Goal: Information Seeking & Learning: Learn about a topic

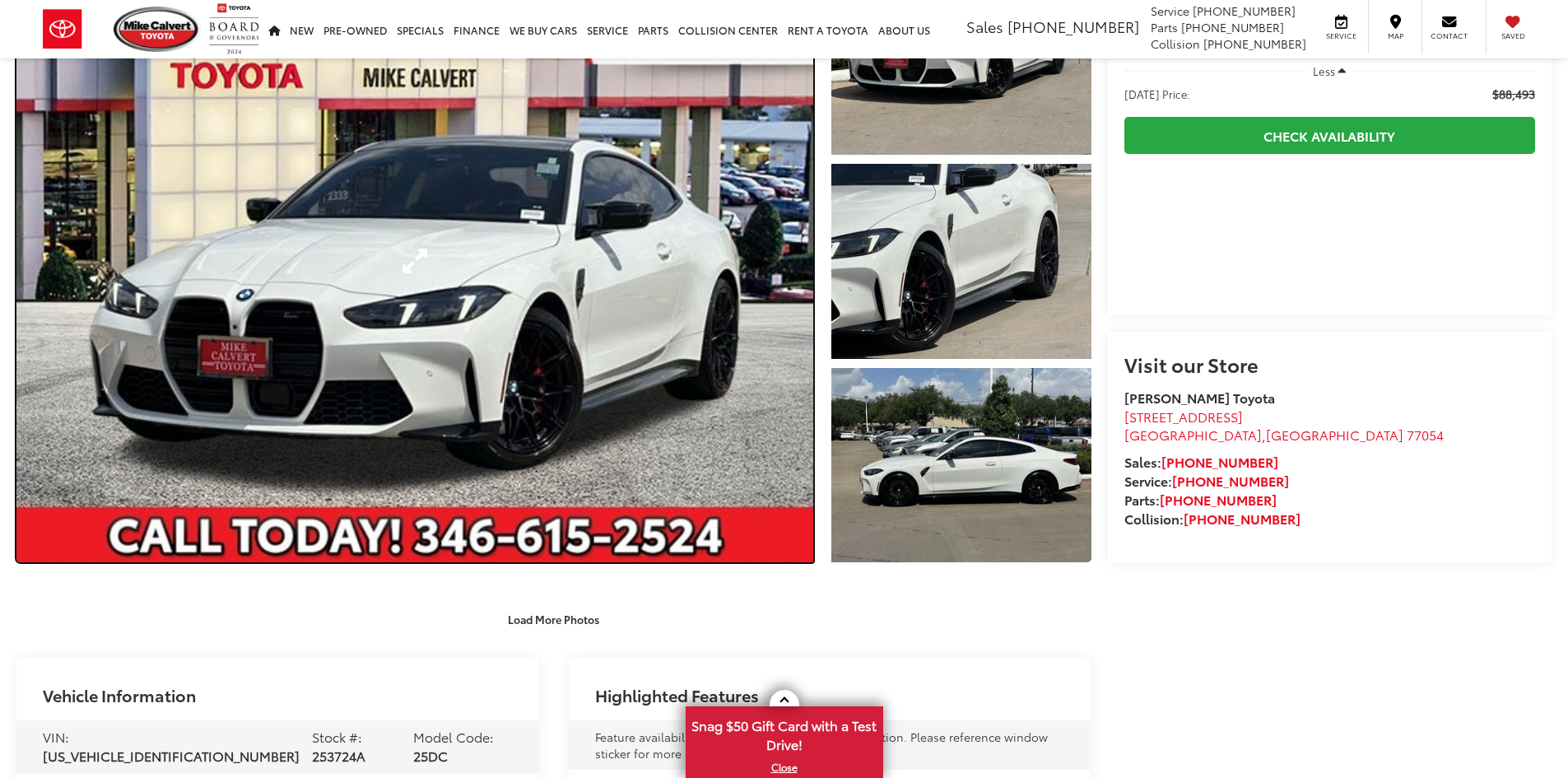
click at [618, 290] on link "Expand Photo 0" at bounding box center [414, 261] width 797 height 602
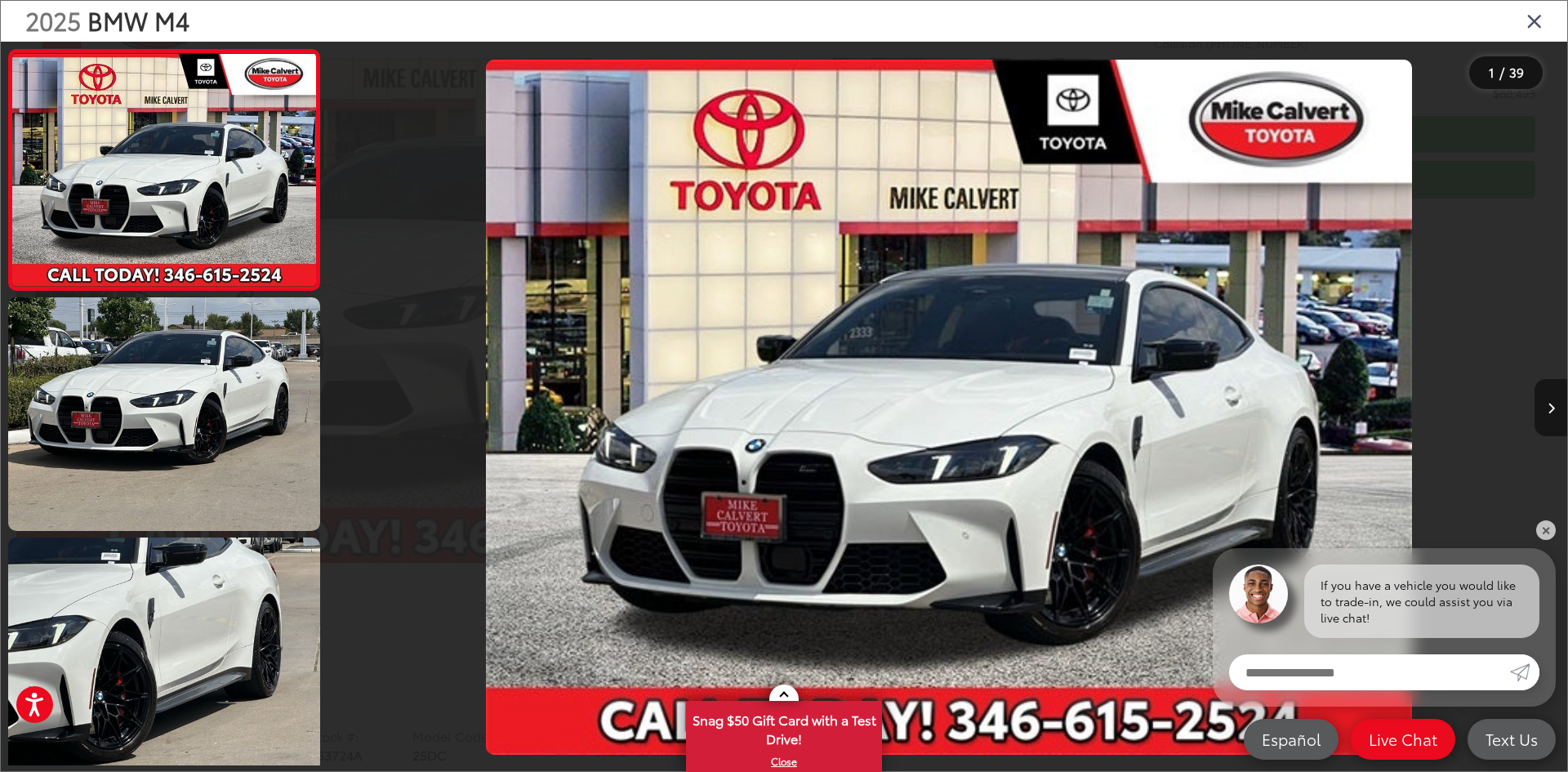
click at [1555, 402] on button "Next image" at bounding box center [1551, 408] width 33 height 57
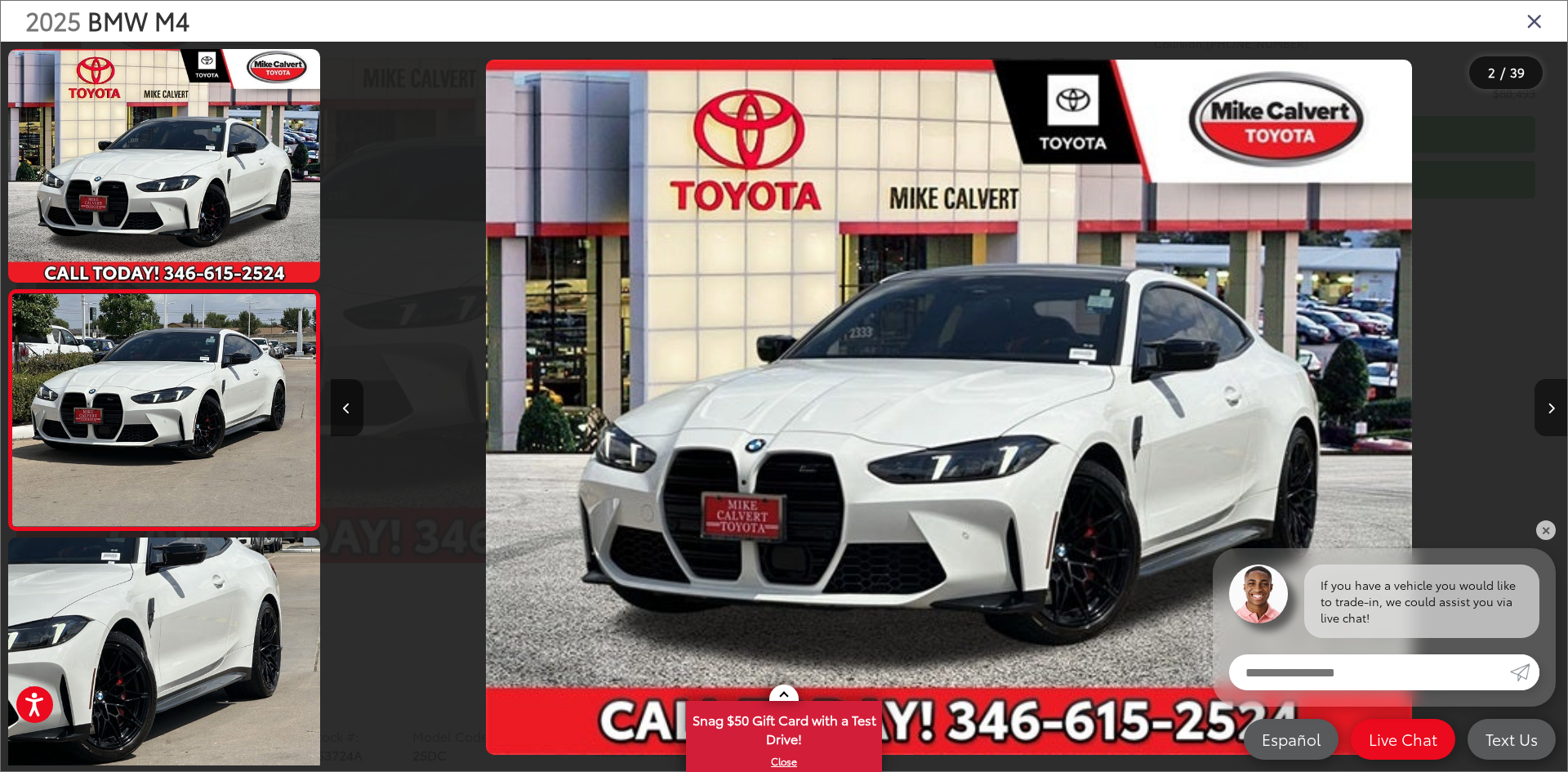
scroll to position [51, 0]
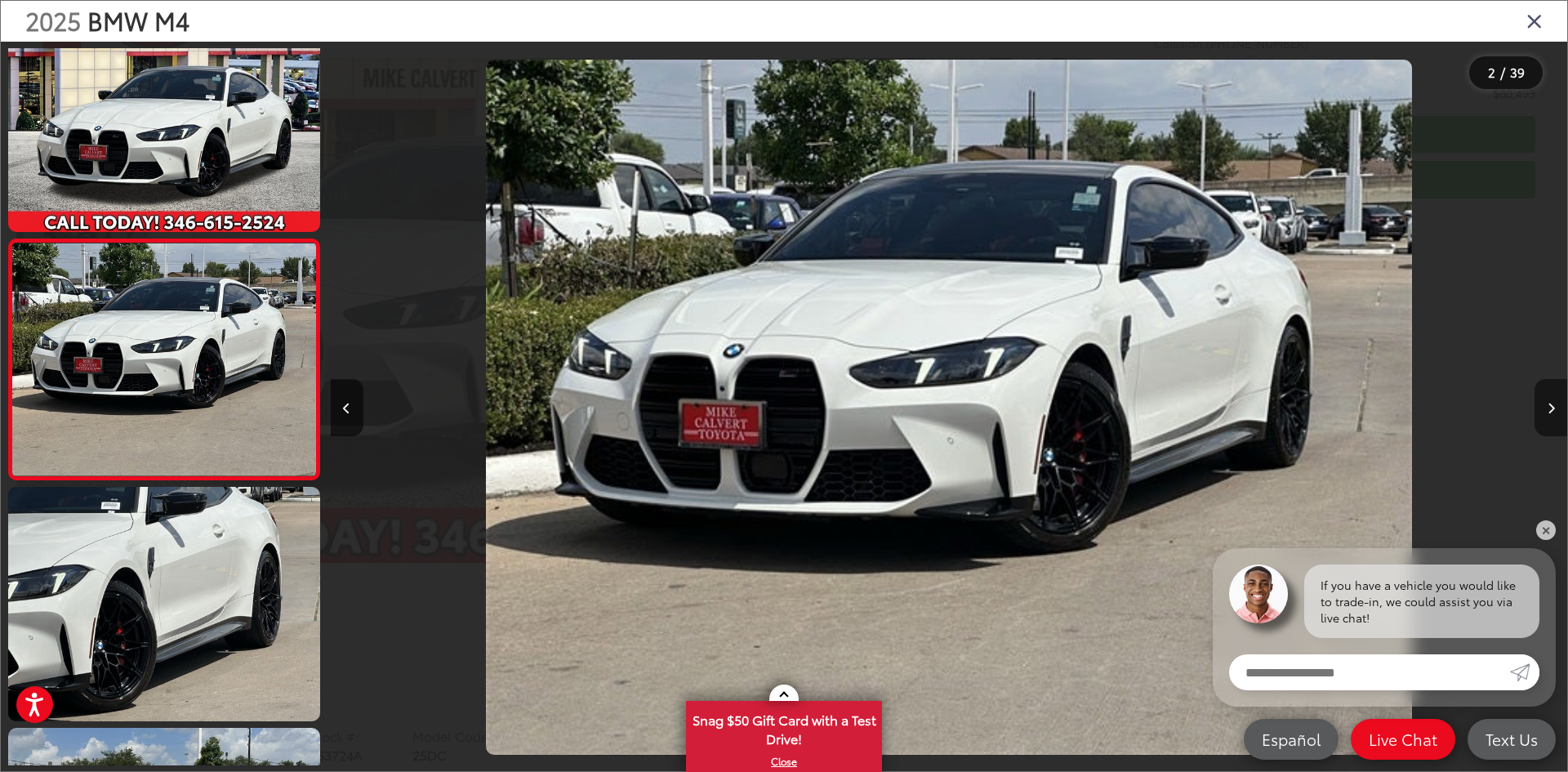
click at [1554, 402] on icon "Next image" at bounding box center [1552, 408] width 8 height 11
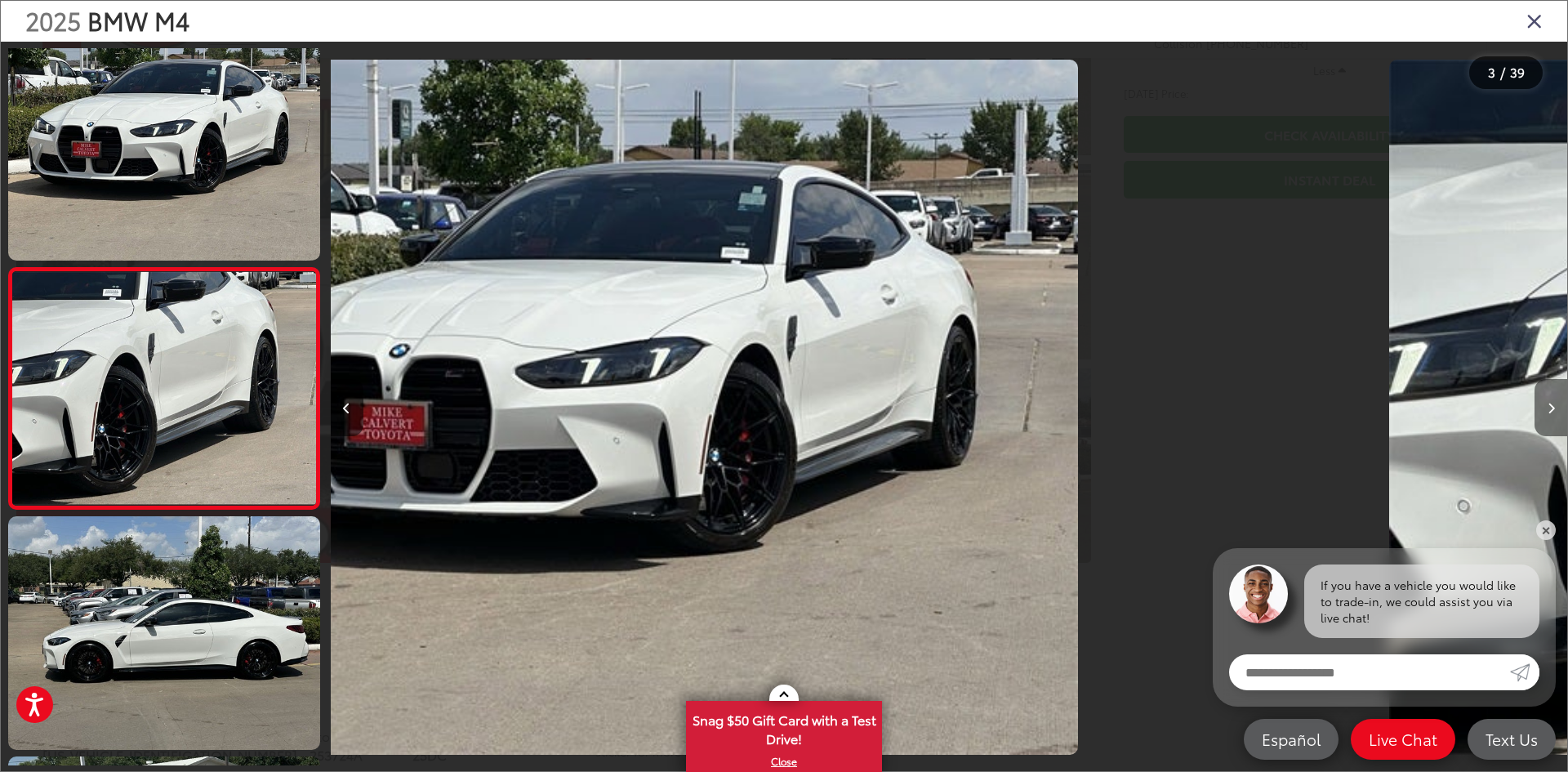
scroll to position [291, 0]
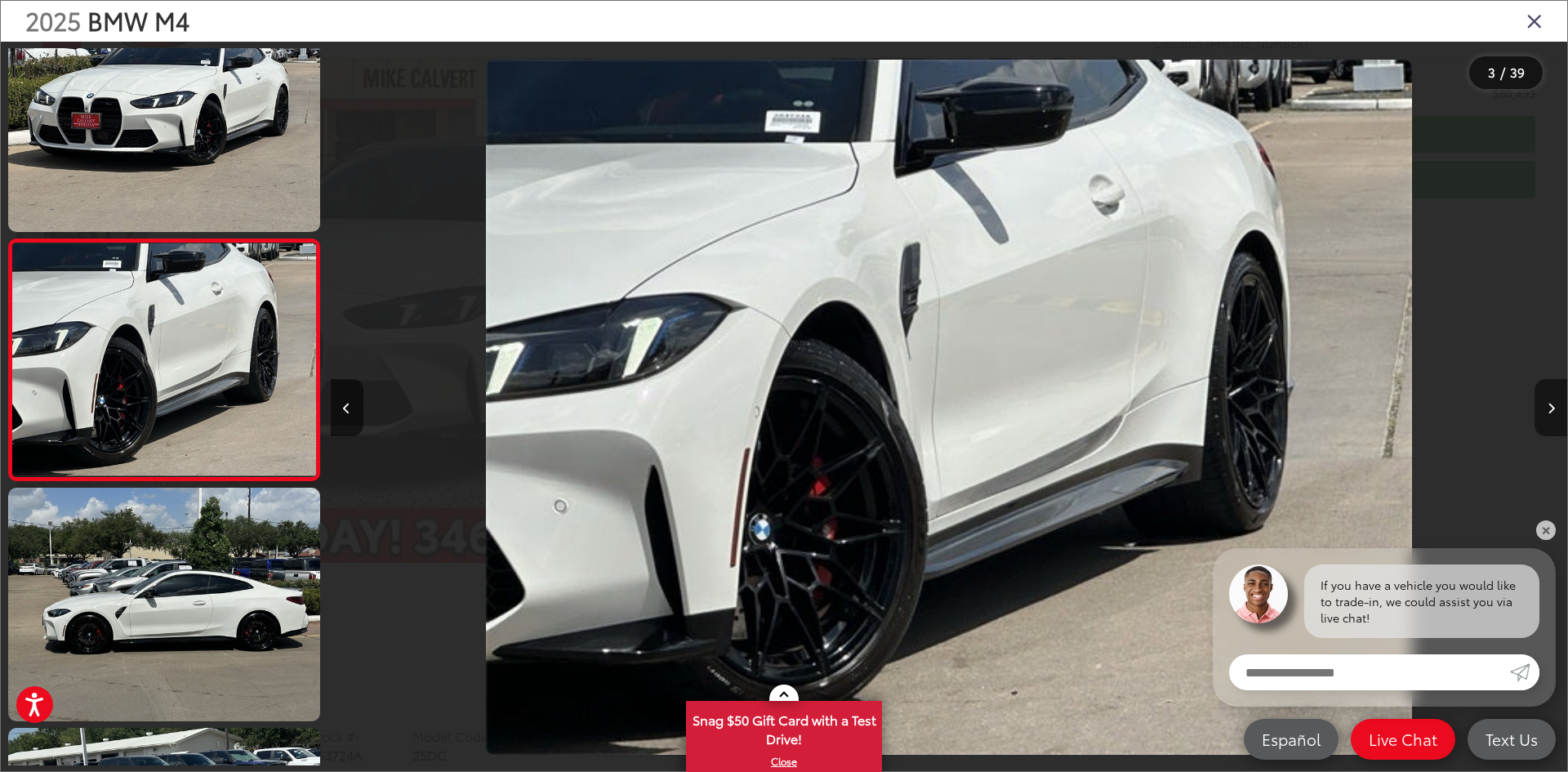
click at [1552, 402] on icon "Next image" at bounding box center [1552, 408] width 8 height 11
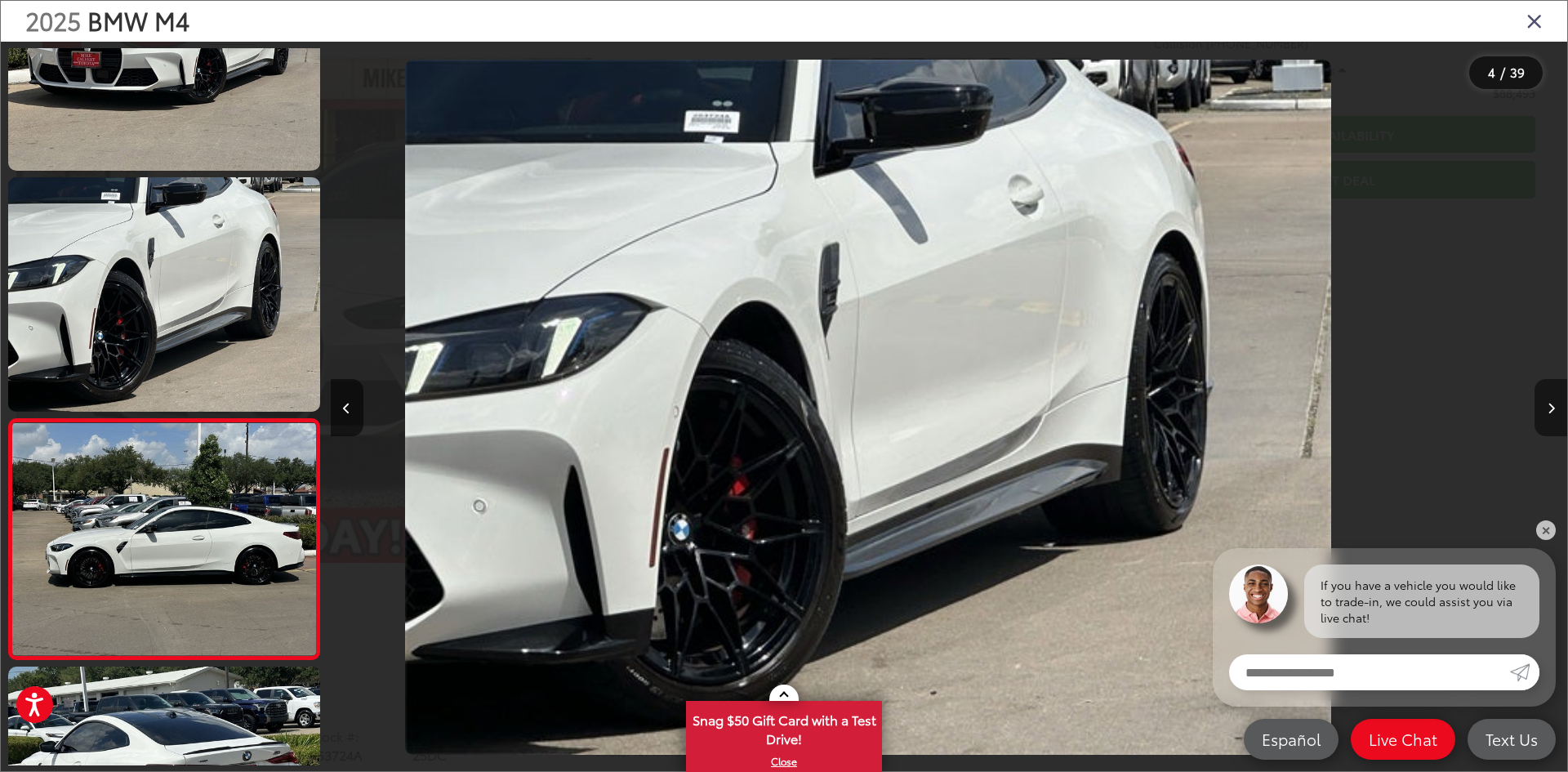
scroll to position [532, 0]
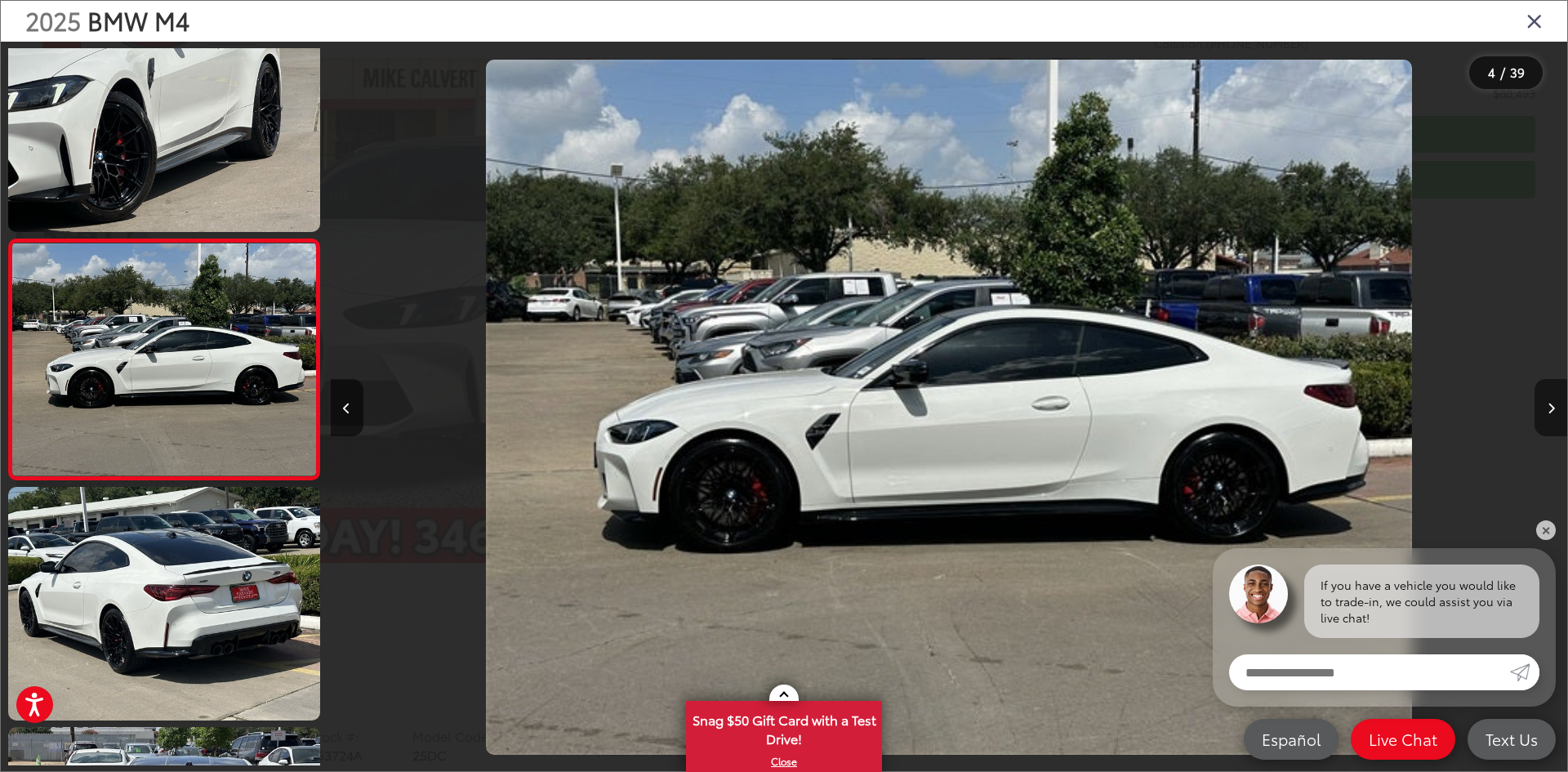
click at [1551, 402] on icon "Next image" at bounding box center [1552, 408] width 8 height 11
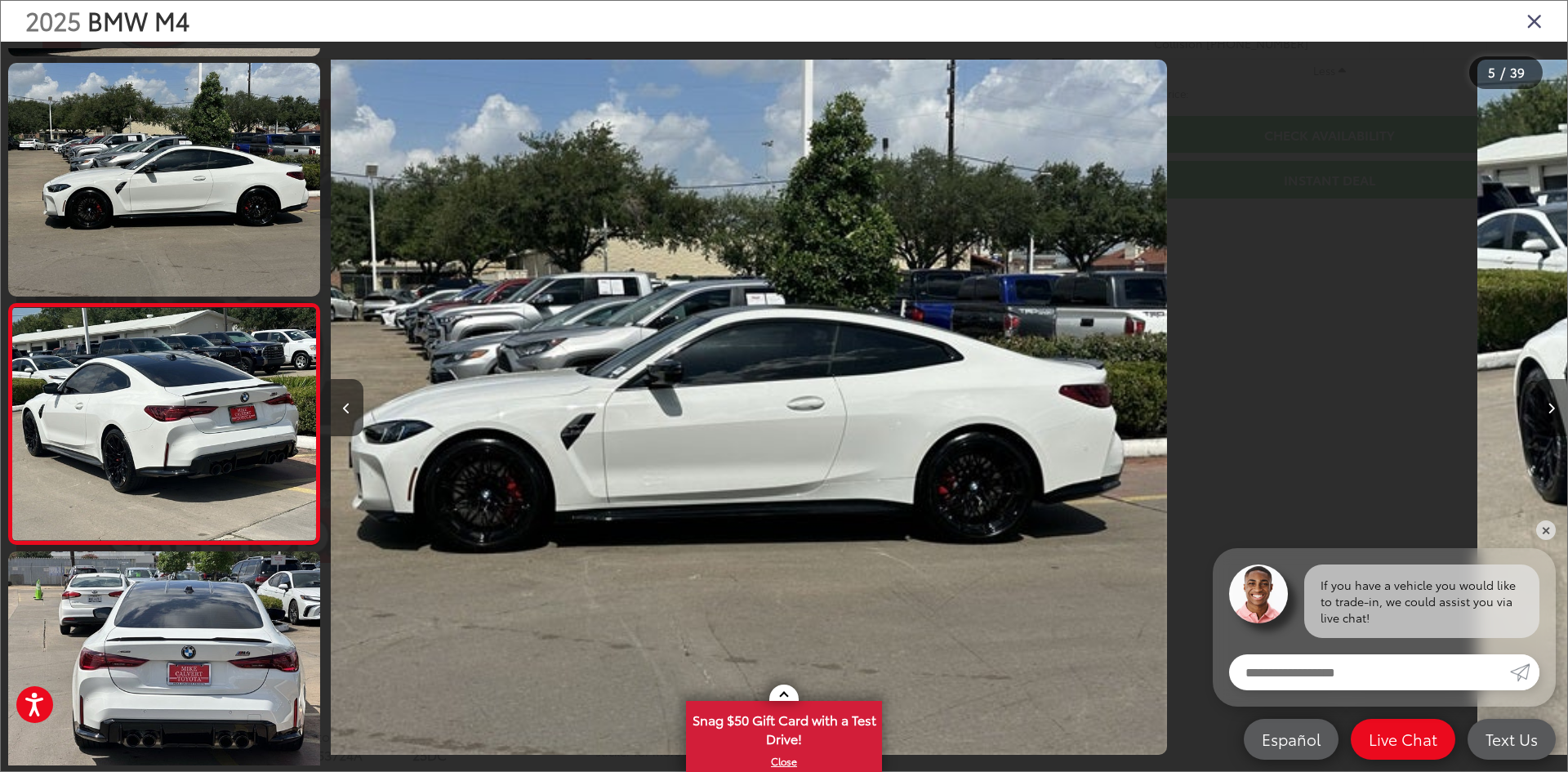
scroll to position [772, 0]
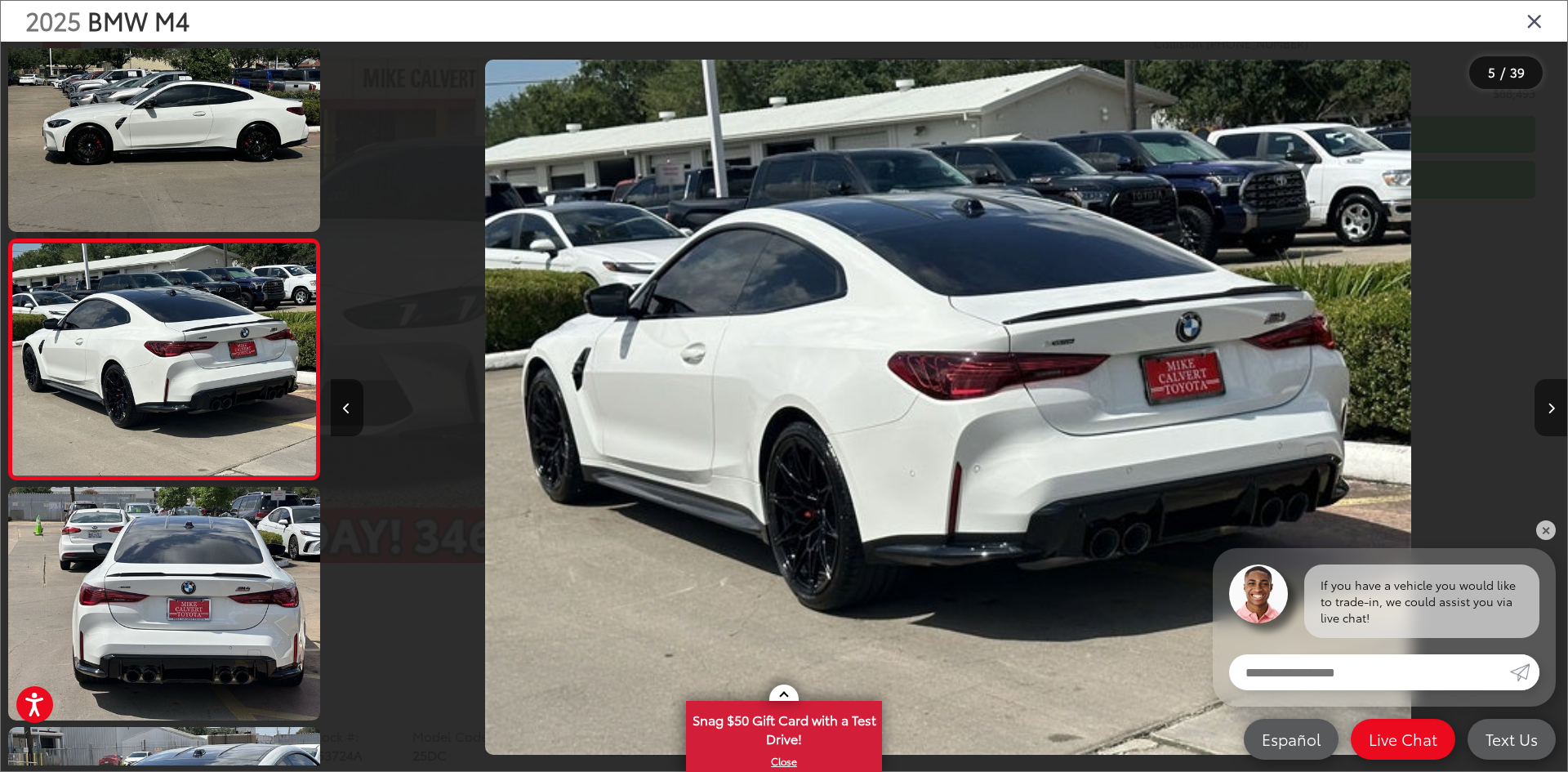
click at [1550, 402] on icon "Next image" at bounding box center [1552, 408] width 8 height 11
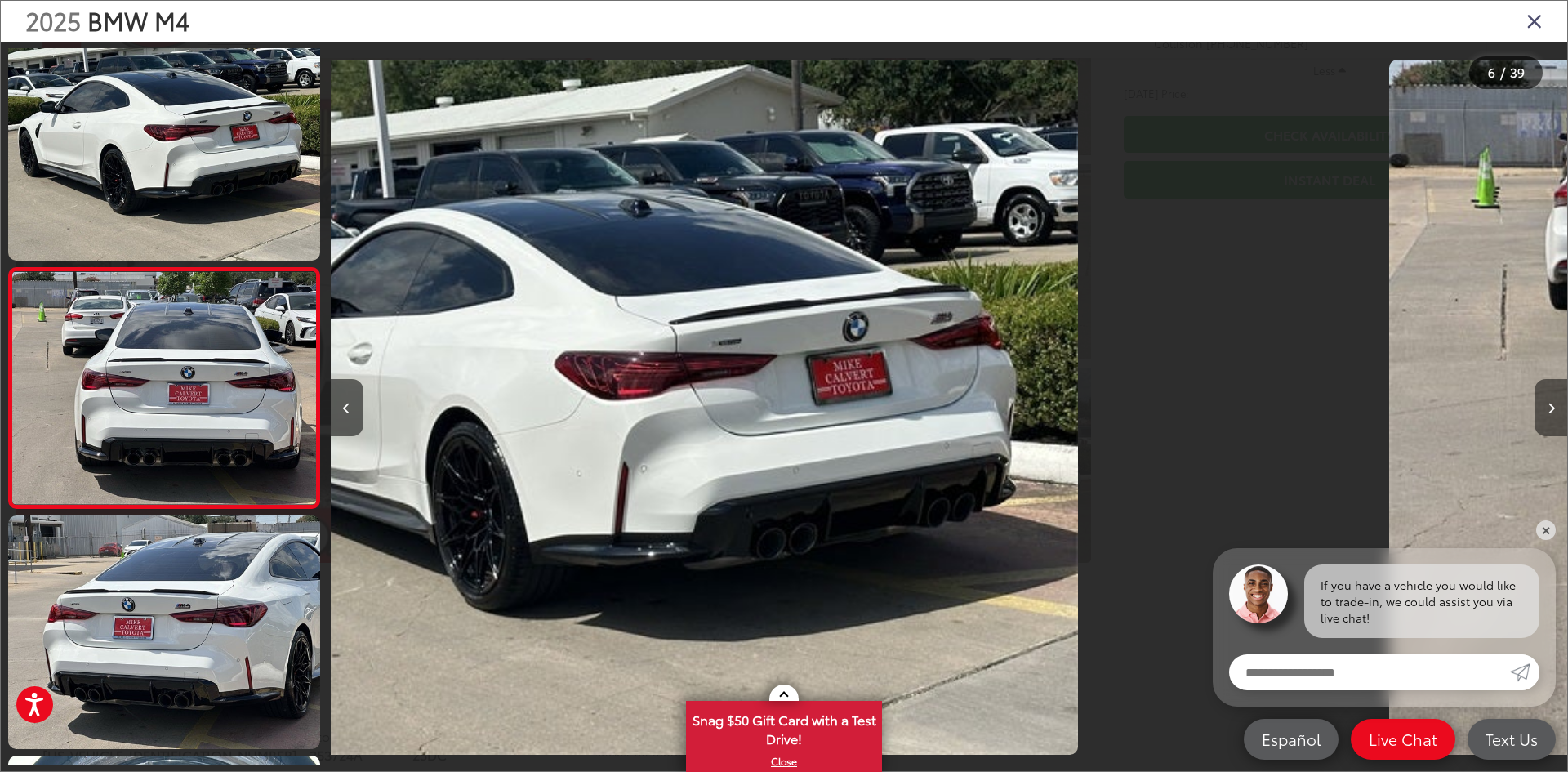
scroll to position [1011, 0]
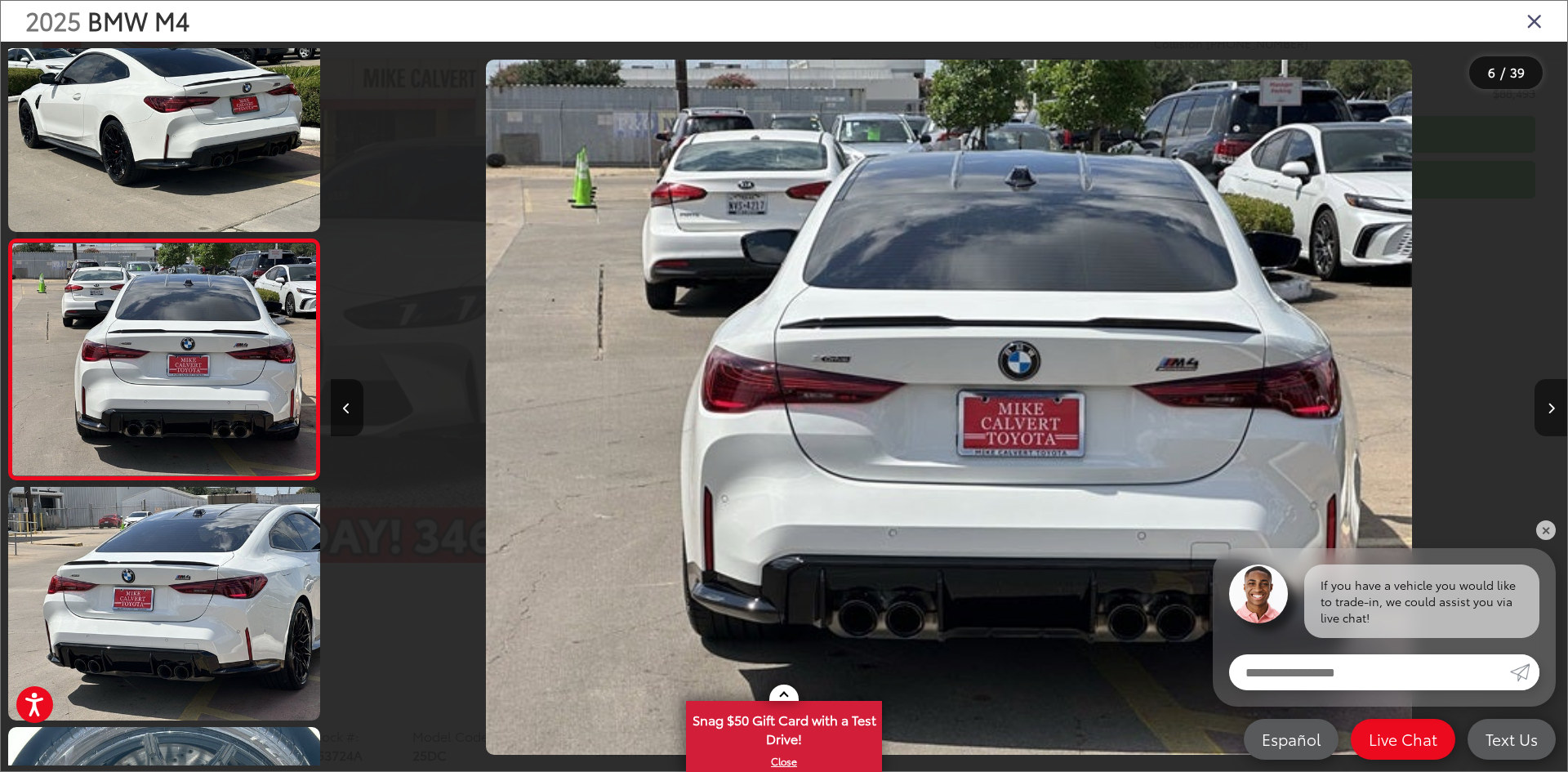
click at [1548, 402] on icon "Next image" at bounding box center [1552, 408] width 8 height 11
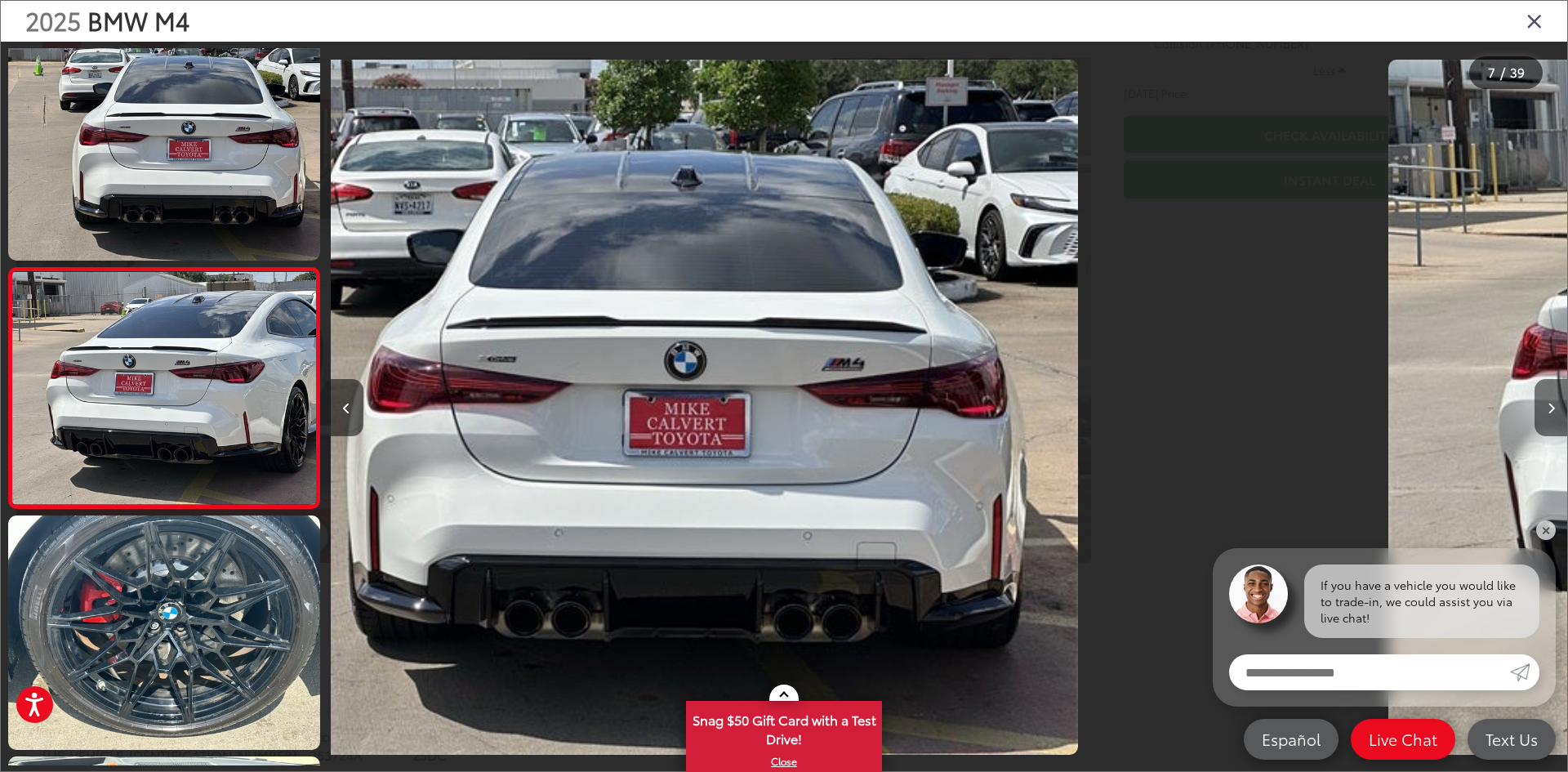
scroll to position [1252, 0]
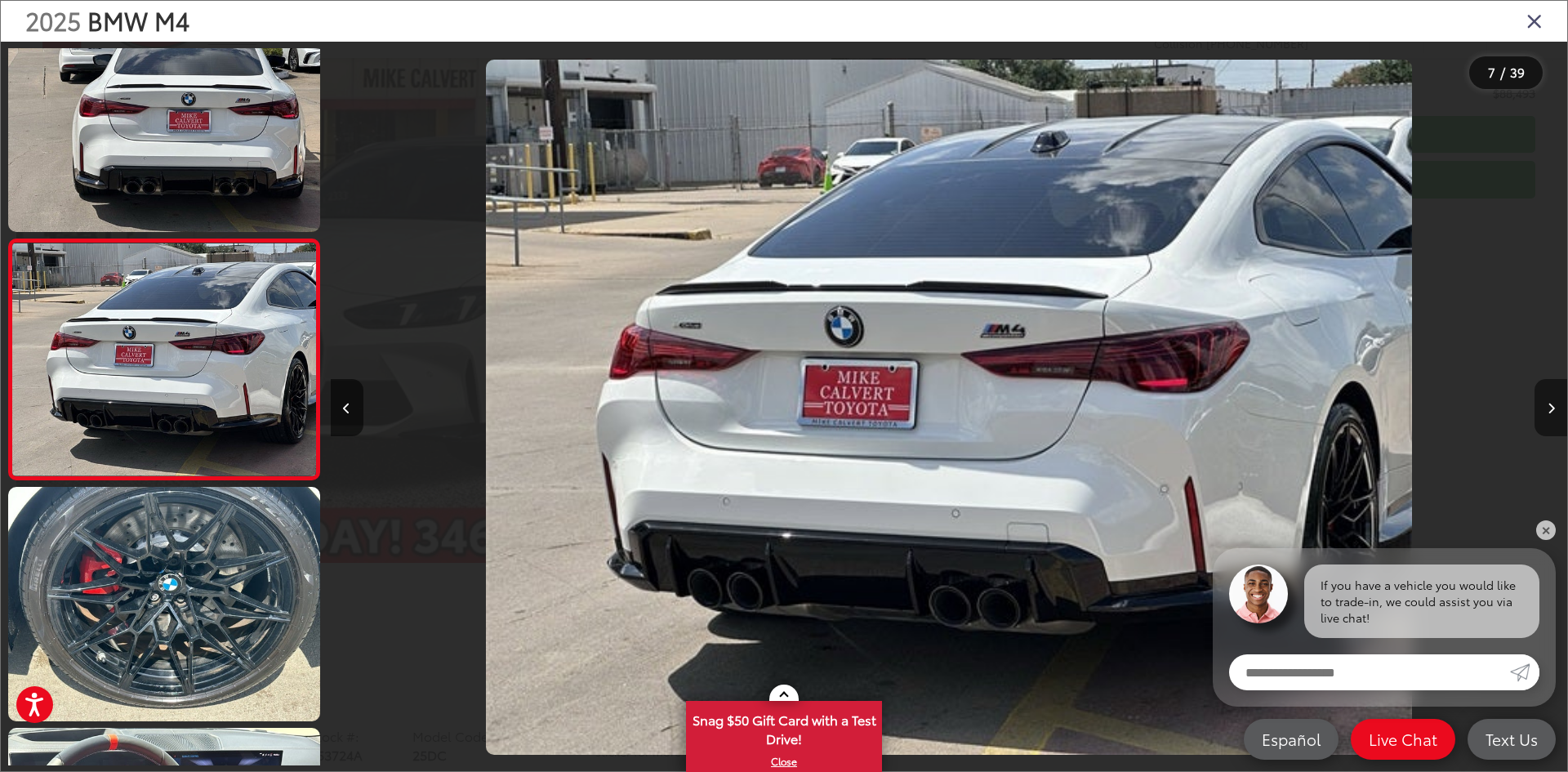
click at [1548, 402] on icon "Next image" at bounding box center [1552, 408] width 8 height 11
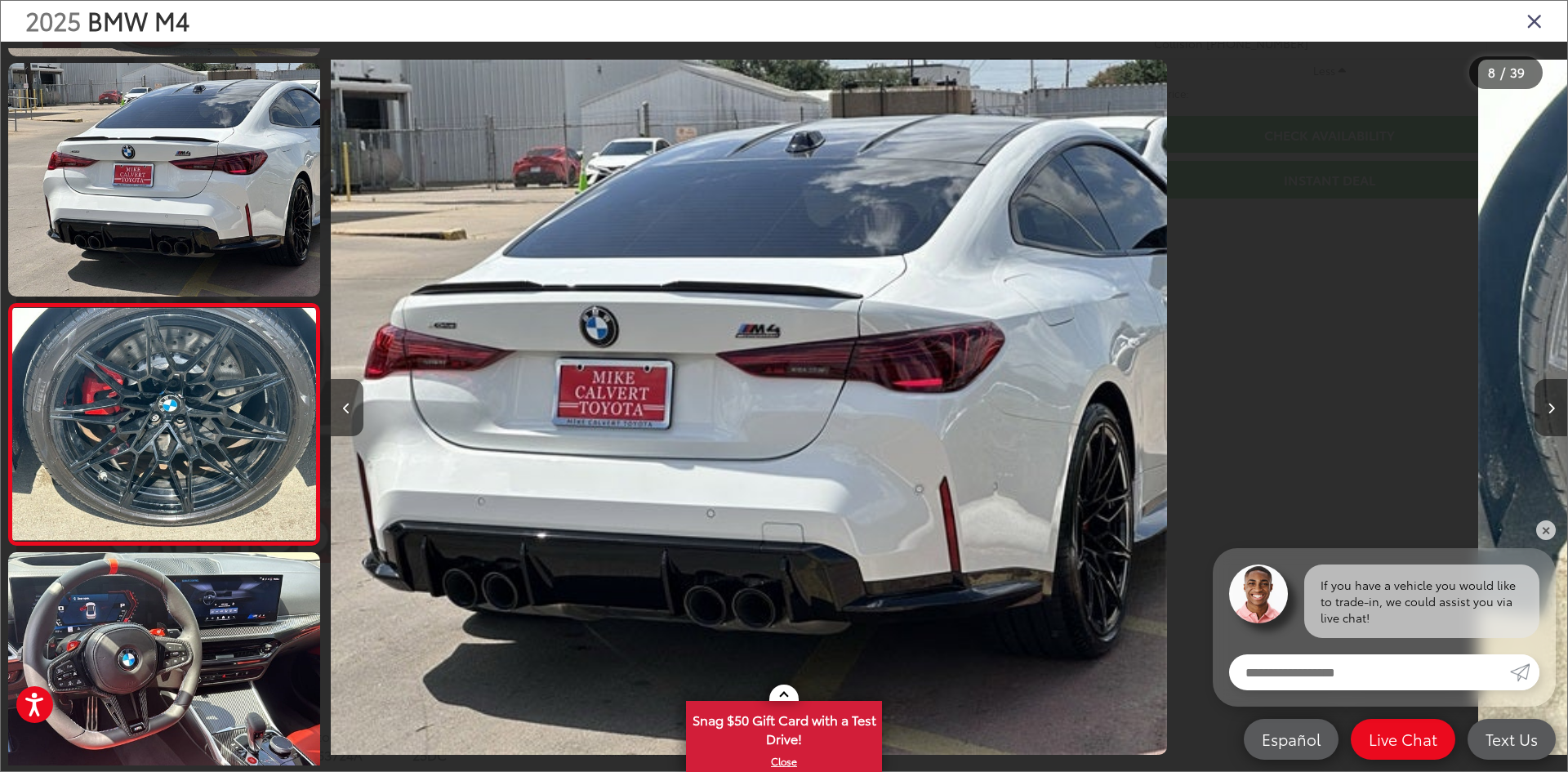
scroll to position [1492, 0]
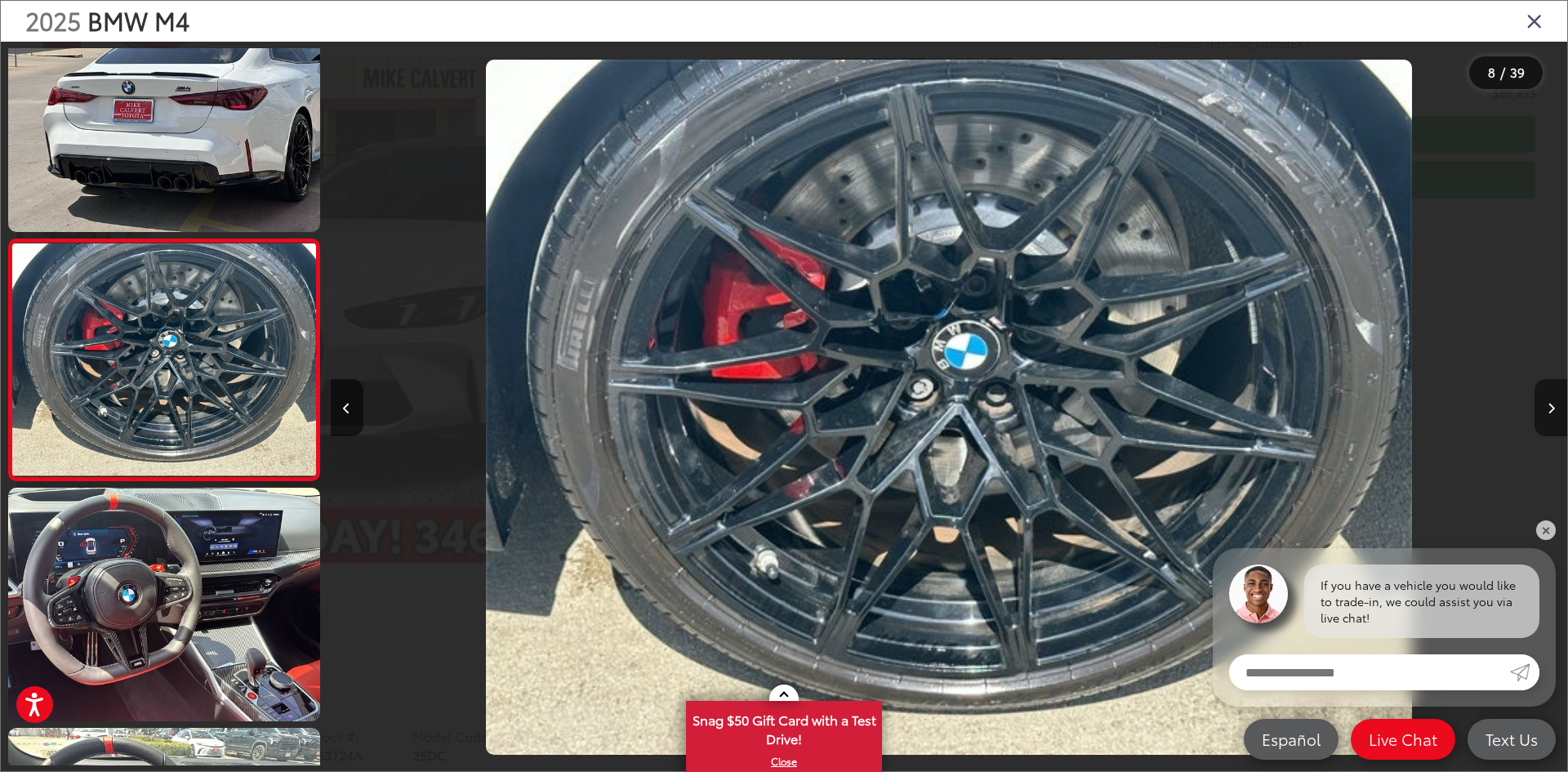
click at [1548, 402] on icon "Next image" at bounding box center [1552, 408] width 8 height 11
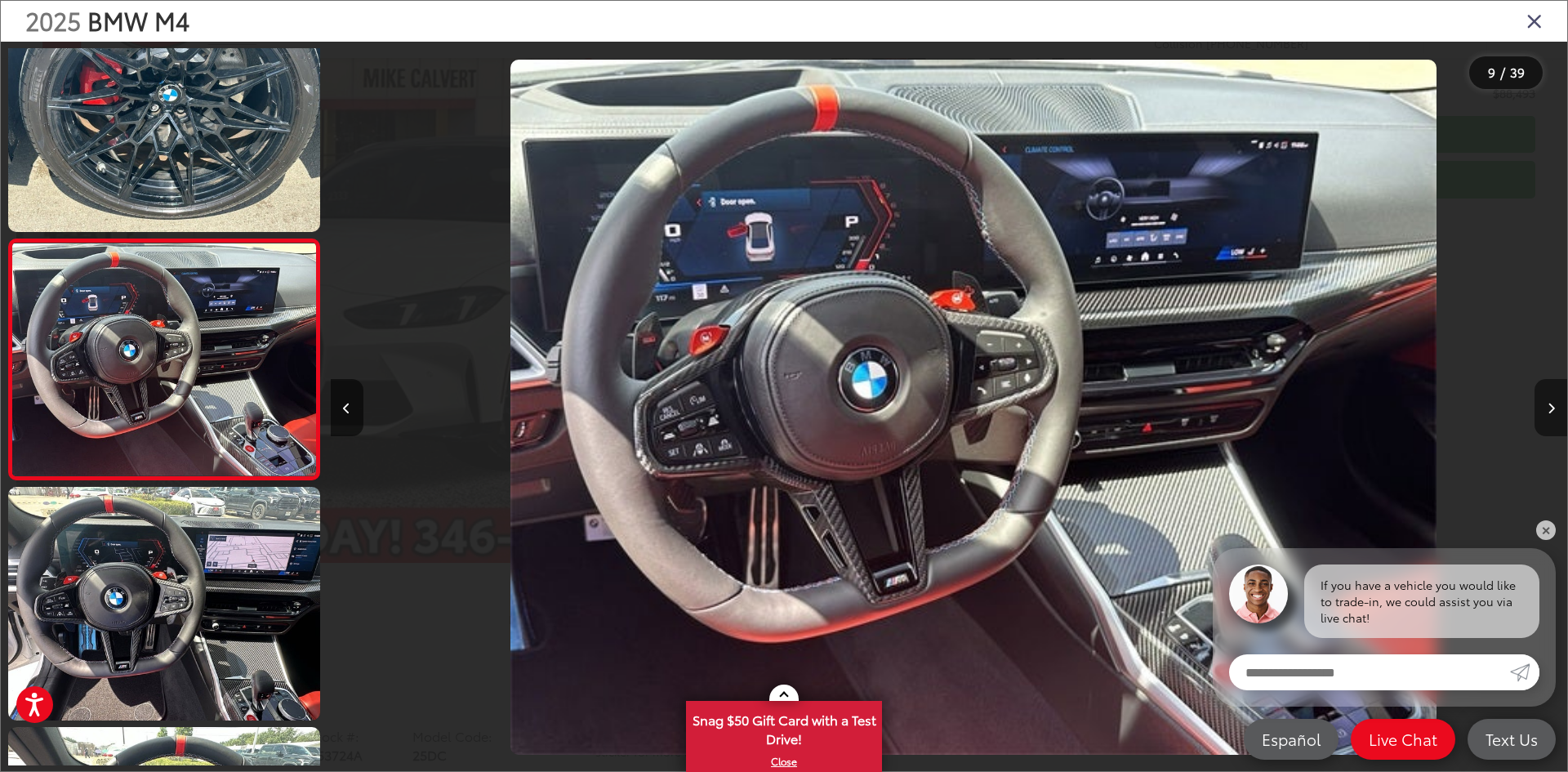
scroll to position [0, 9894]
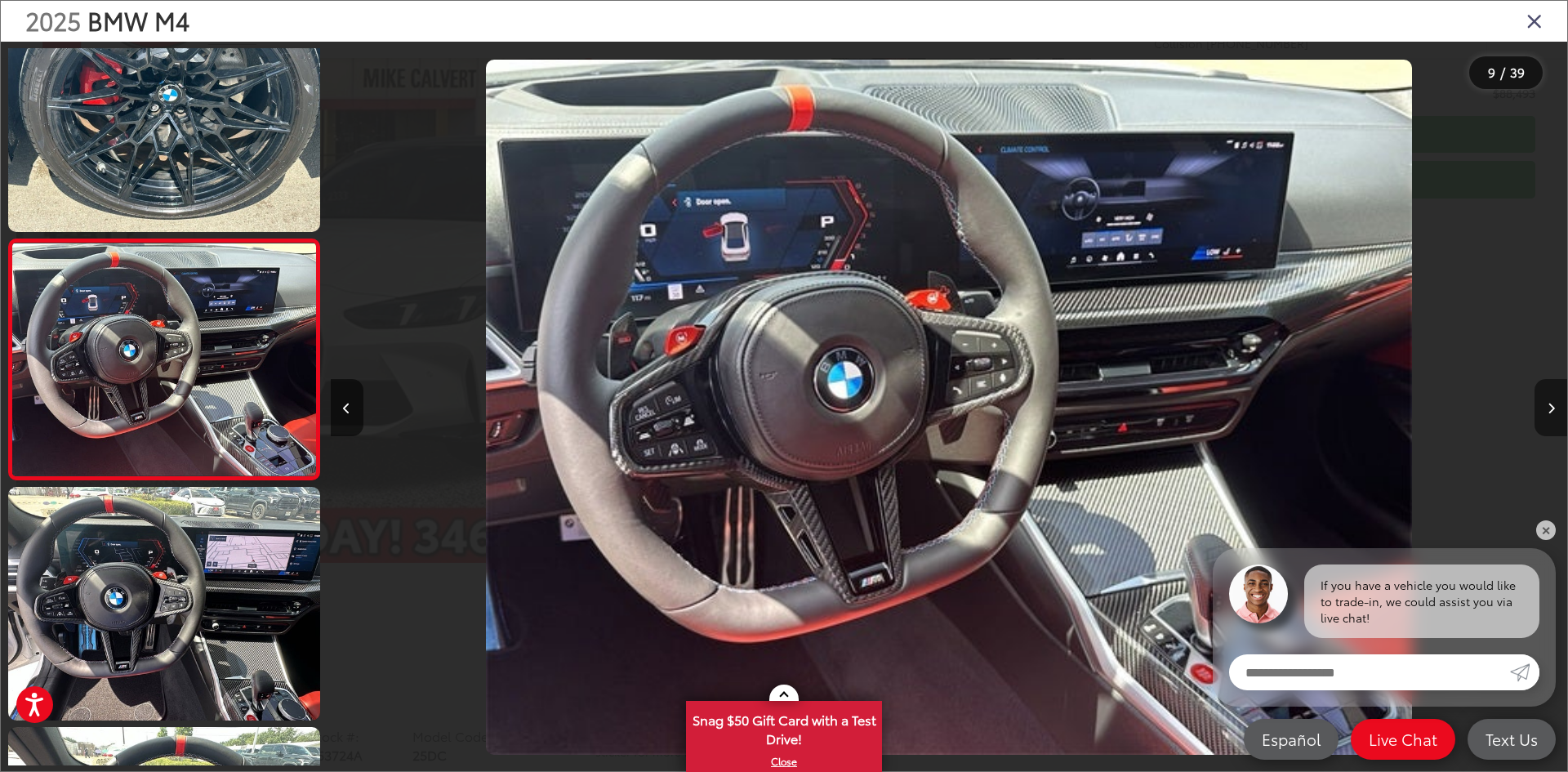
click at [1548, 402] on icon "Next image" at bounding box center [1552, 408] width 8 height 11
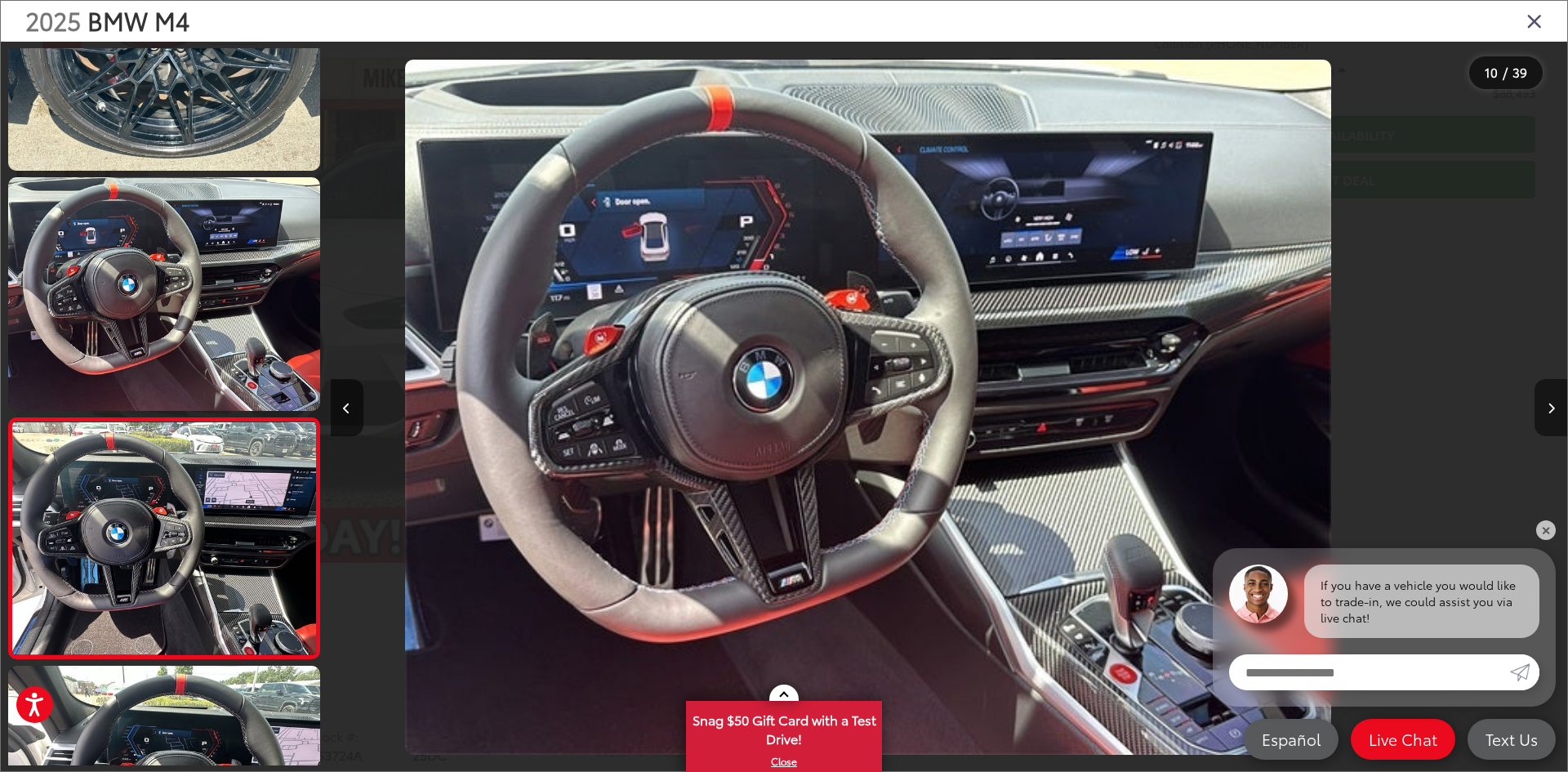
scroll to position [0, 0]
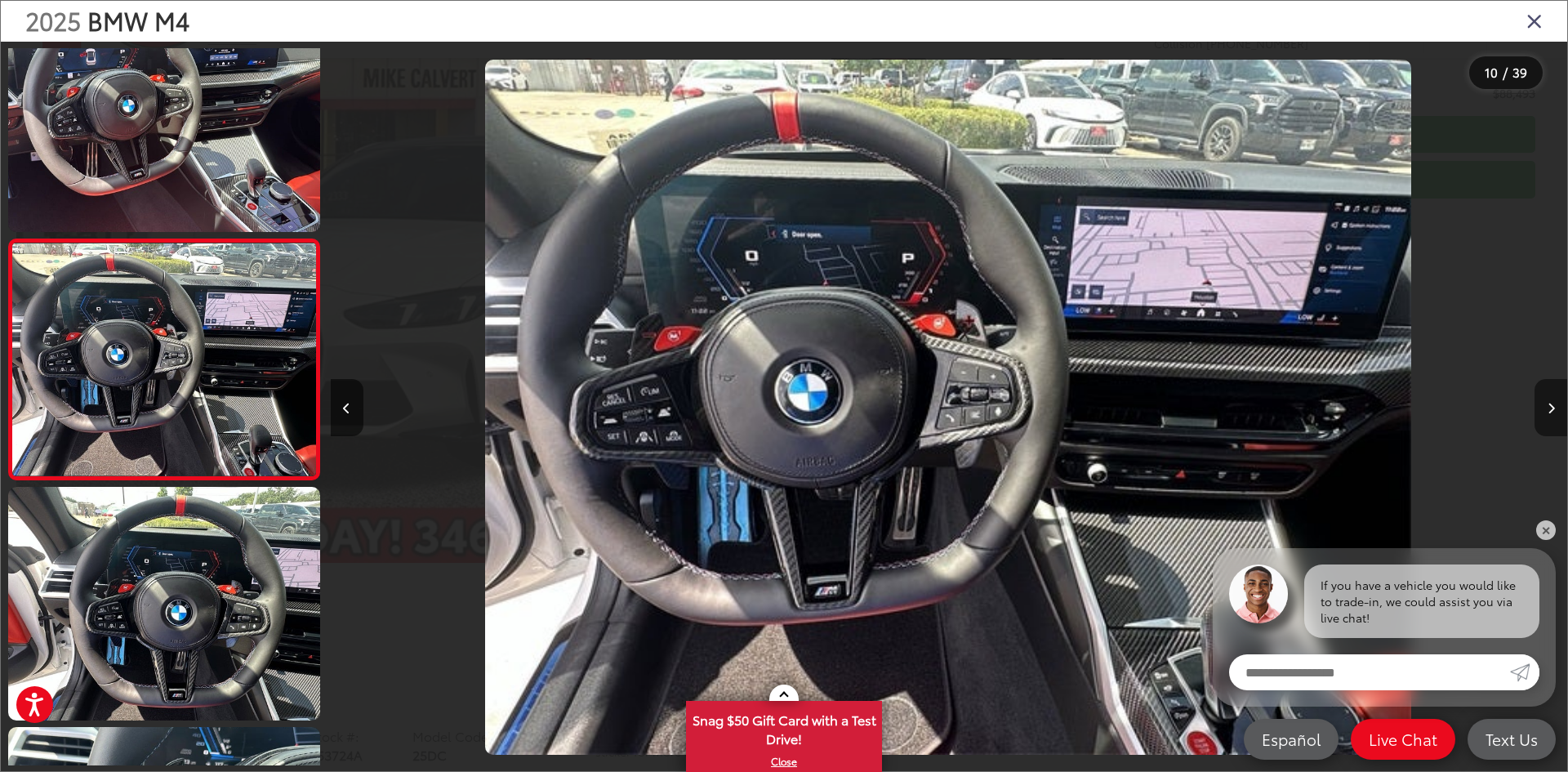
click at [1548, 402] on icon "Next image" at bounding box center [1552, 408] width 8 height 11
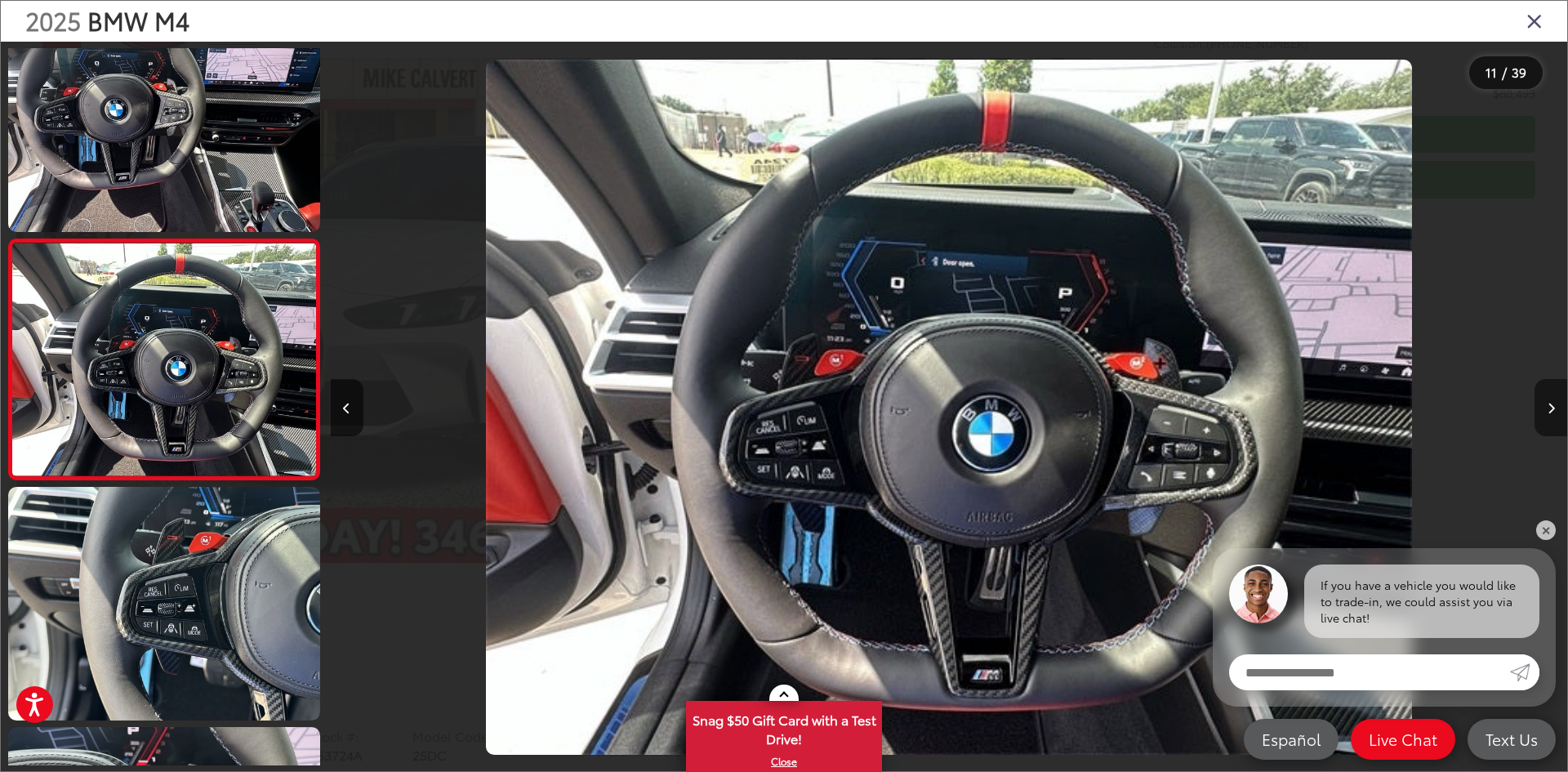
click at [1548, 402] on icon "Next image" at bounding box center [1552, 408] width 8 height 11
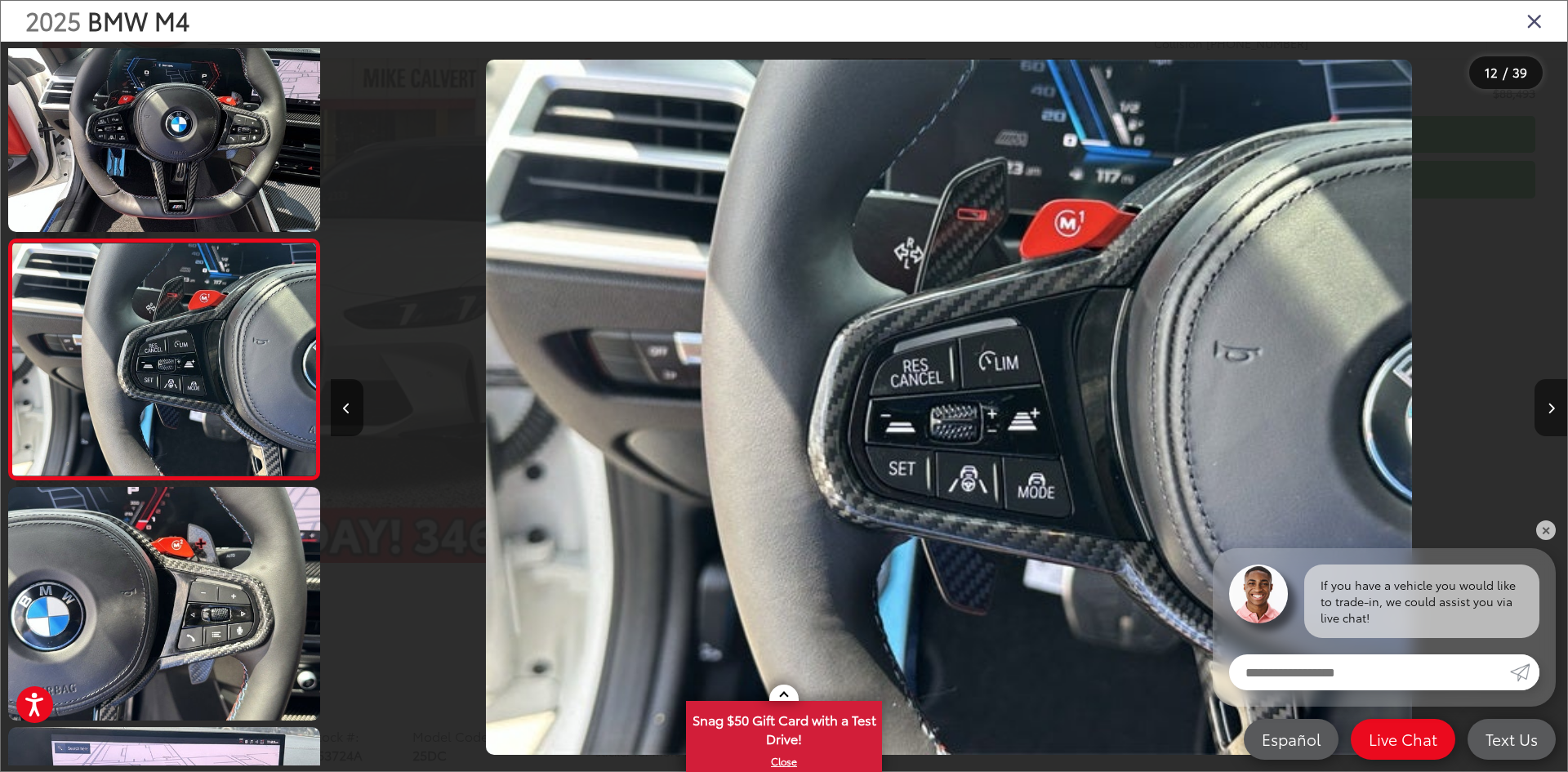
click at [1544, 402] on button "Next image" at bounding box center [1551, 408] width 33 height 57
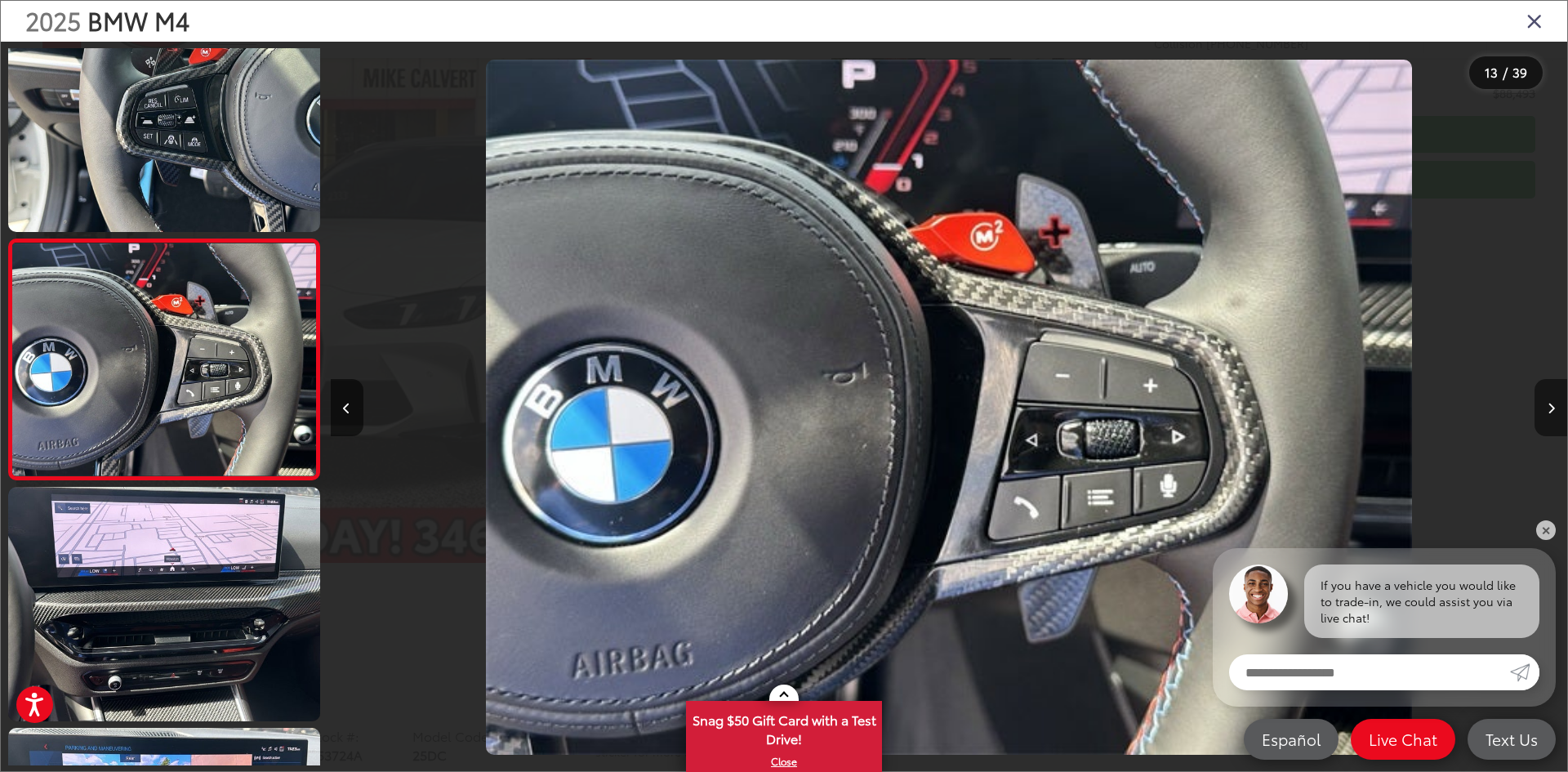
click at [1544, 402] on button "Next image" at bounding box center [1551, 408] width 33 height 57
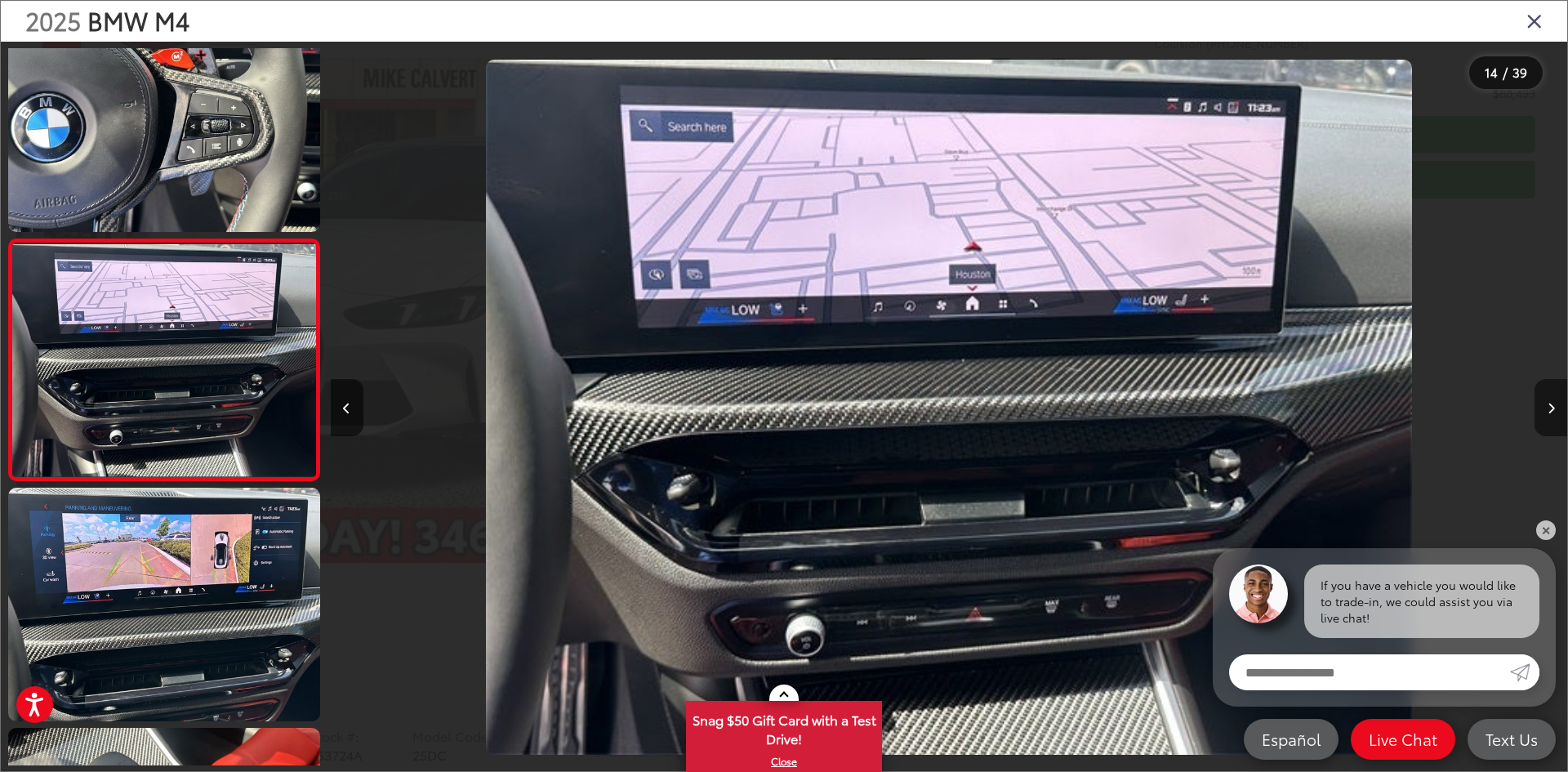
click at [1544, 402] on button "Next image" at bounding box center [1551, 408] width 33 height 57
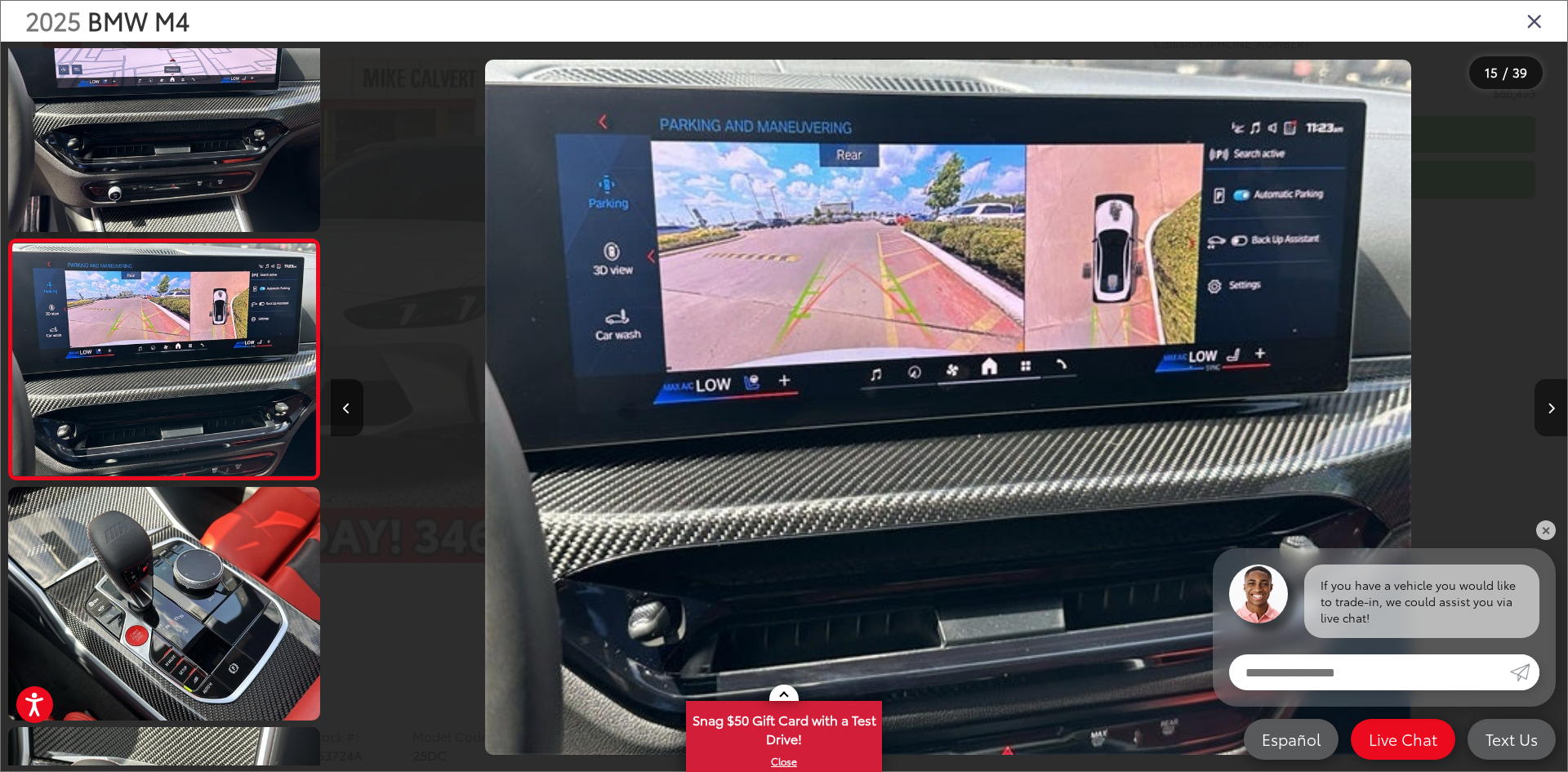
click at [1544, 402] on button "Next image" at bounding box center [1551, 408] width 33 height 57
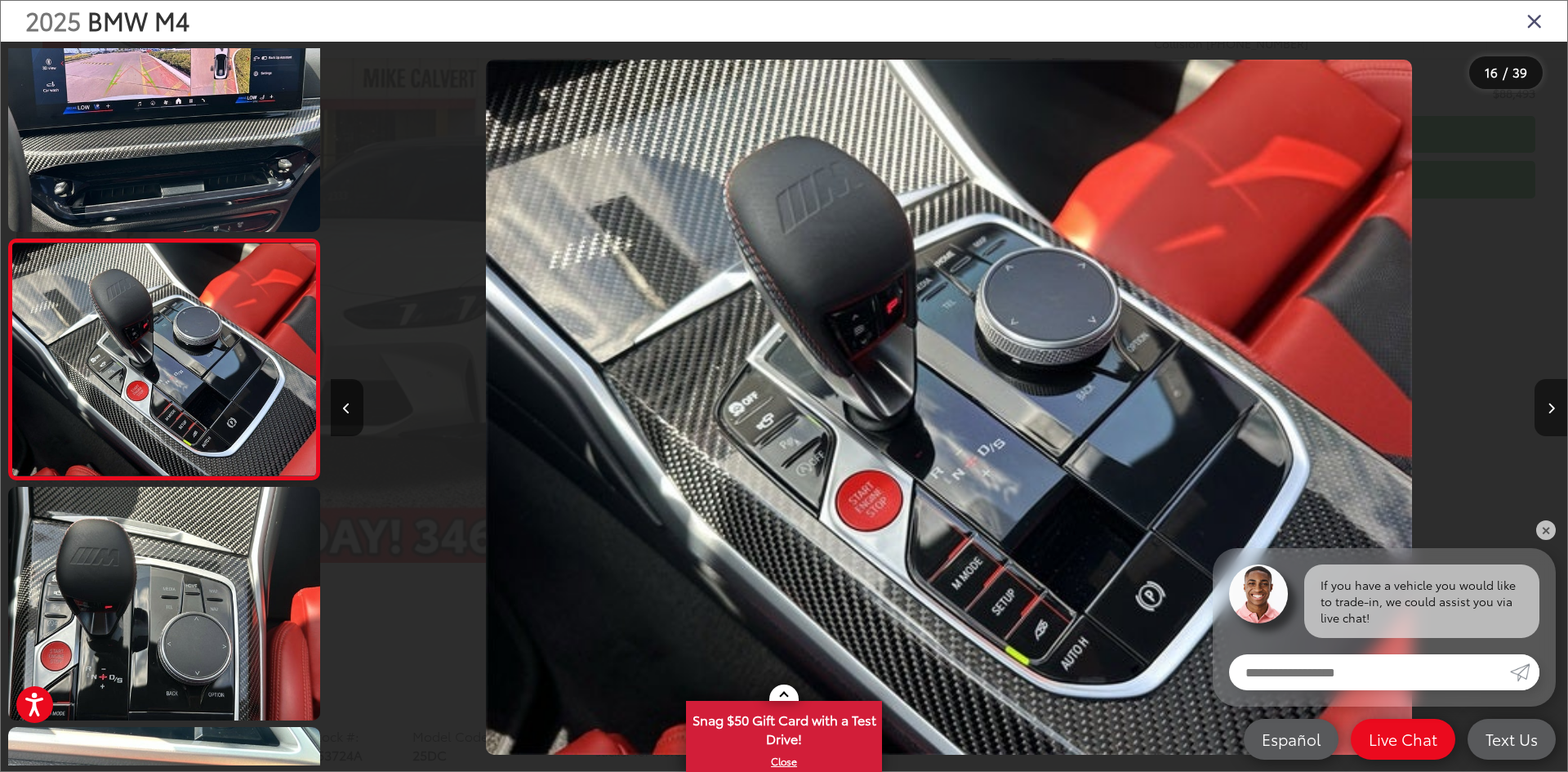
click at [1544, 401] on button "Next image" at bounding box center [1551, 408] width 33 height 57
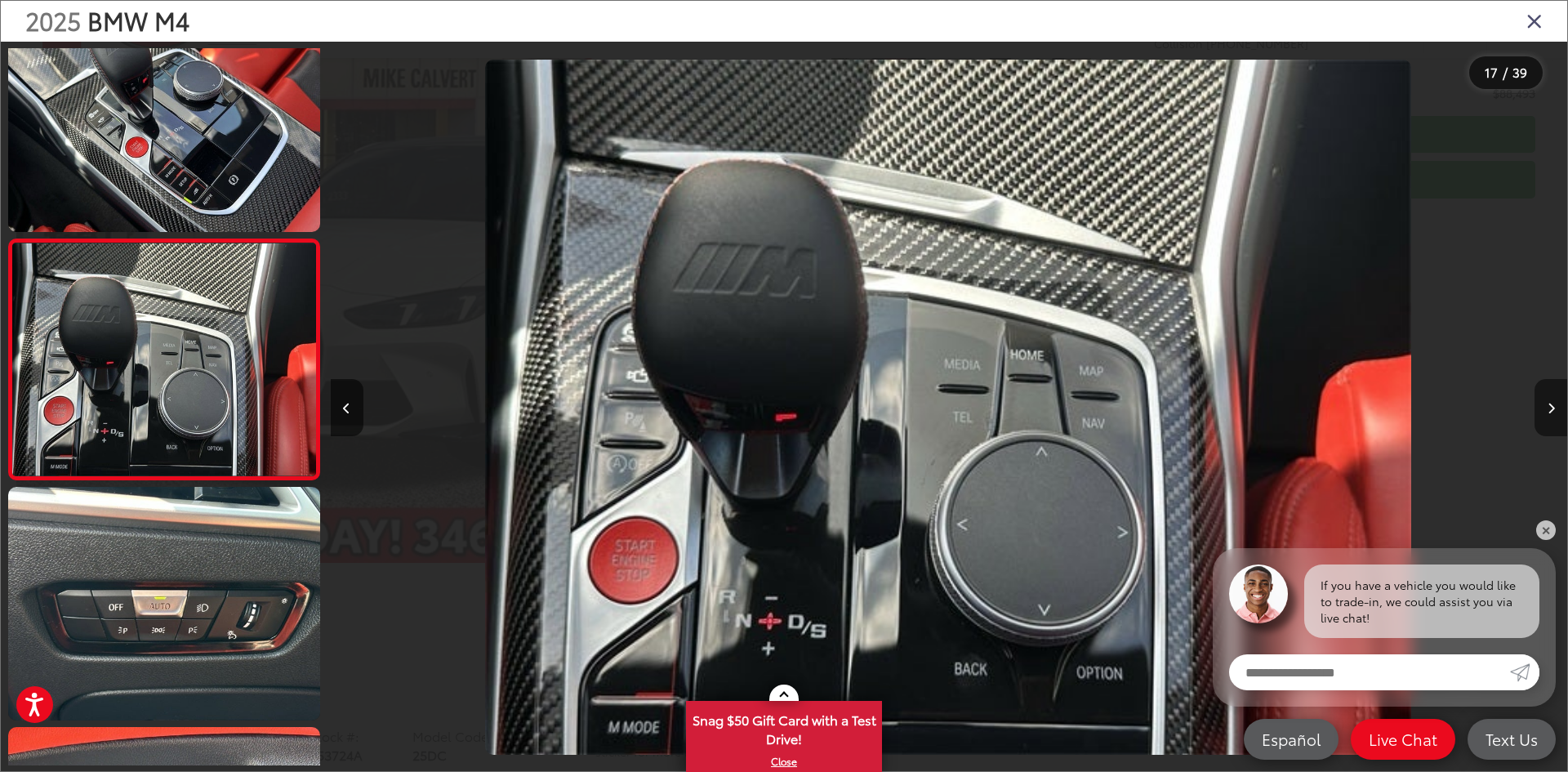
click at [1544, 401] on button "Next image" at bounding box center [1551, 408] width 33 height 57
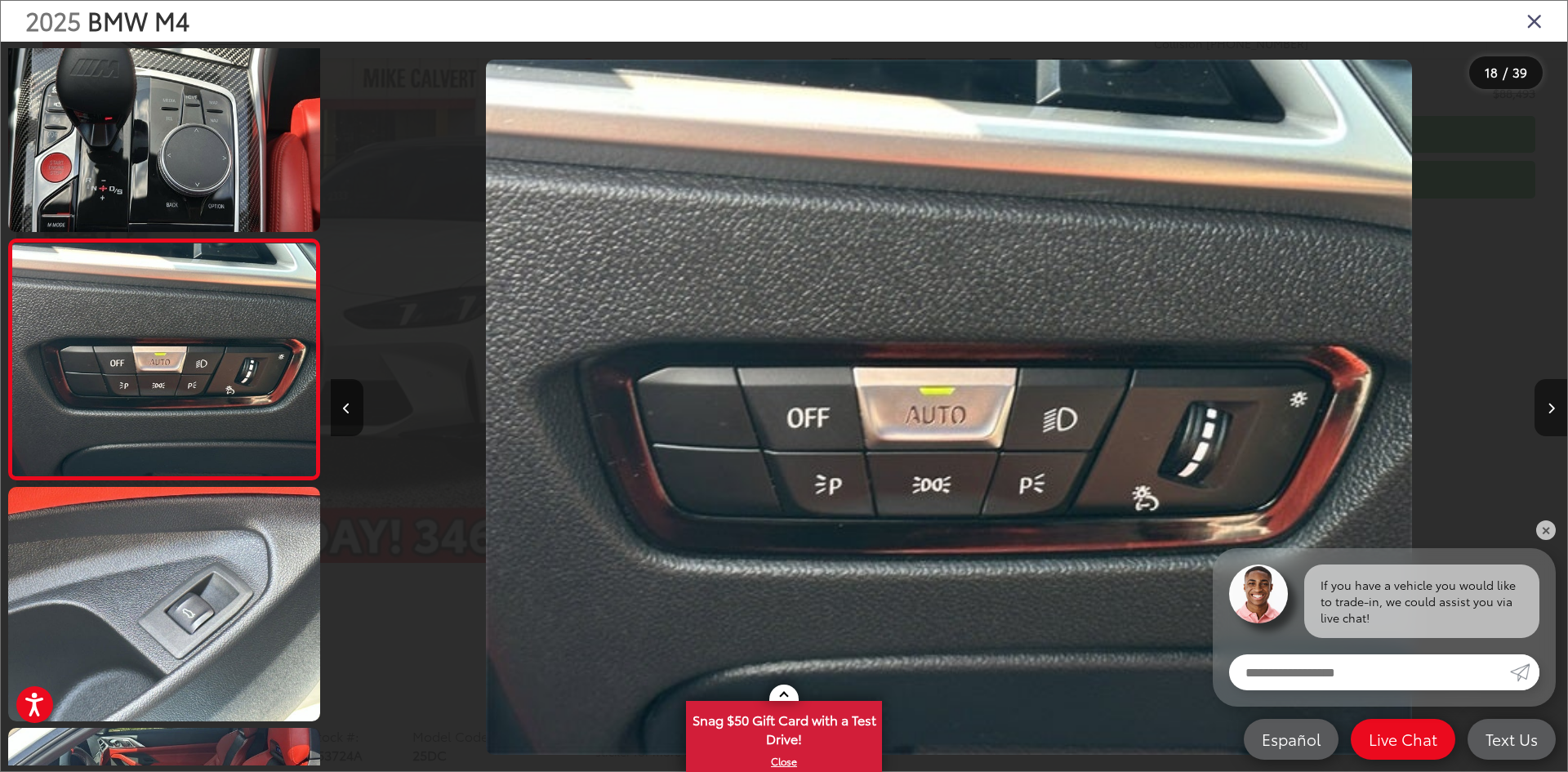
click at [1544, 401] on button "Next image" at bounding box center [1551, 408] width 33 height 57
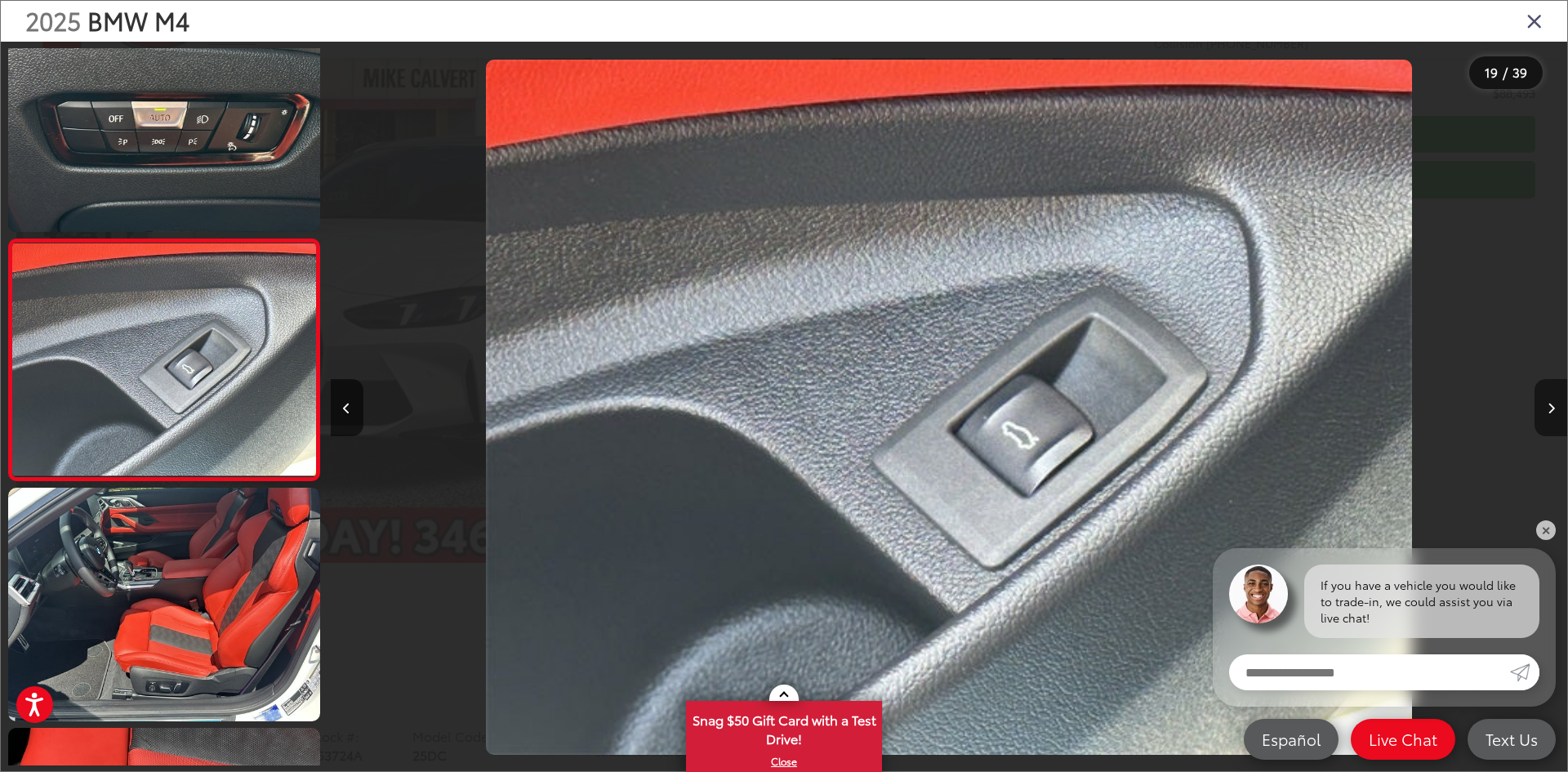
click at [1544, 401] on button "Next image" at bounding box center [1551, 408] width 33 height 57
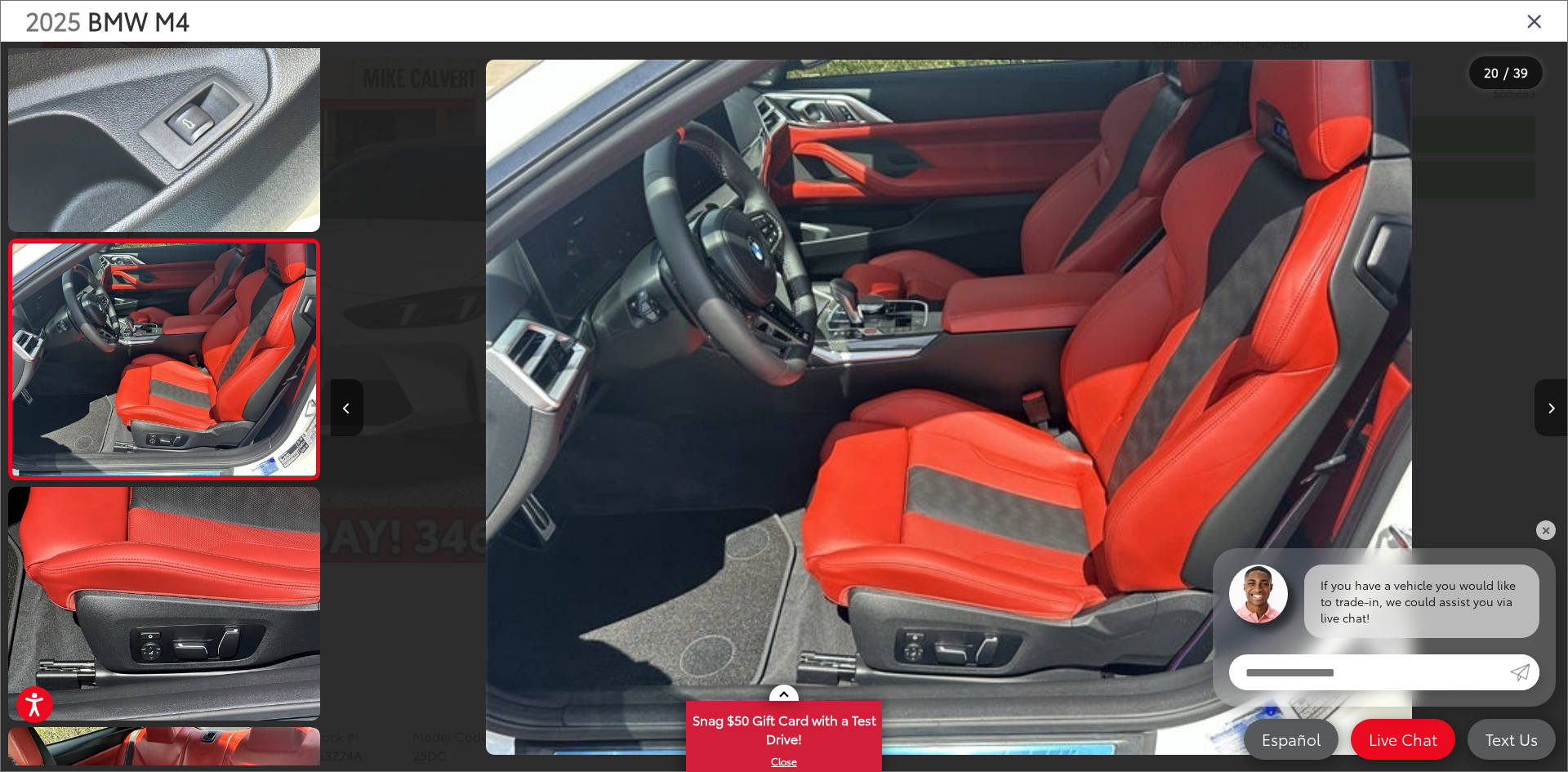
click at [1544, 401] on button "Next image" at bounding box center [1551, 408] width 33 height 57
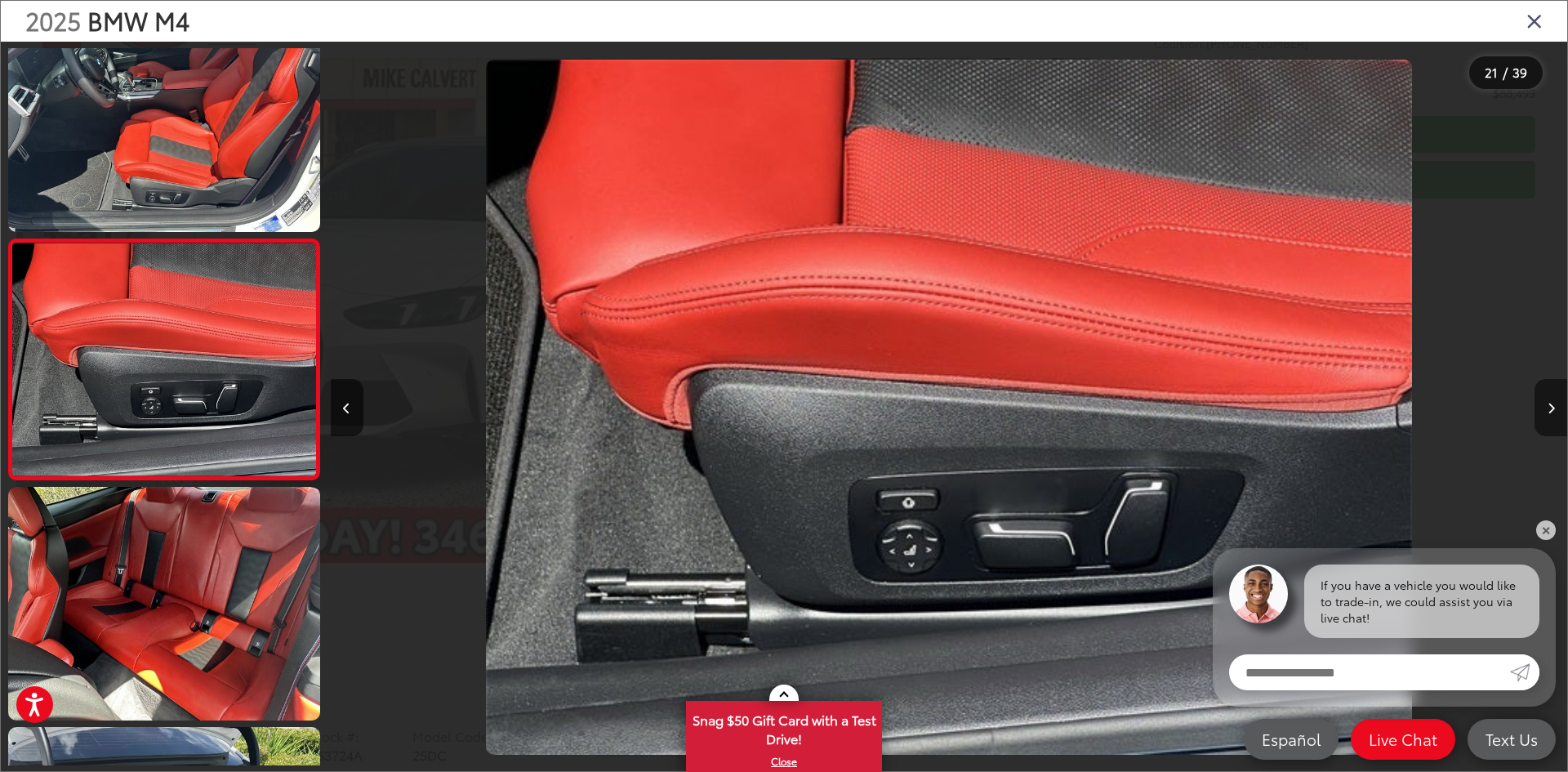
click at [1544, 401] on button "Next image" at bounding box center [1551, 408] width 33 height 57
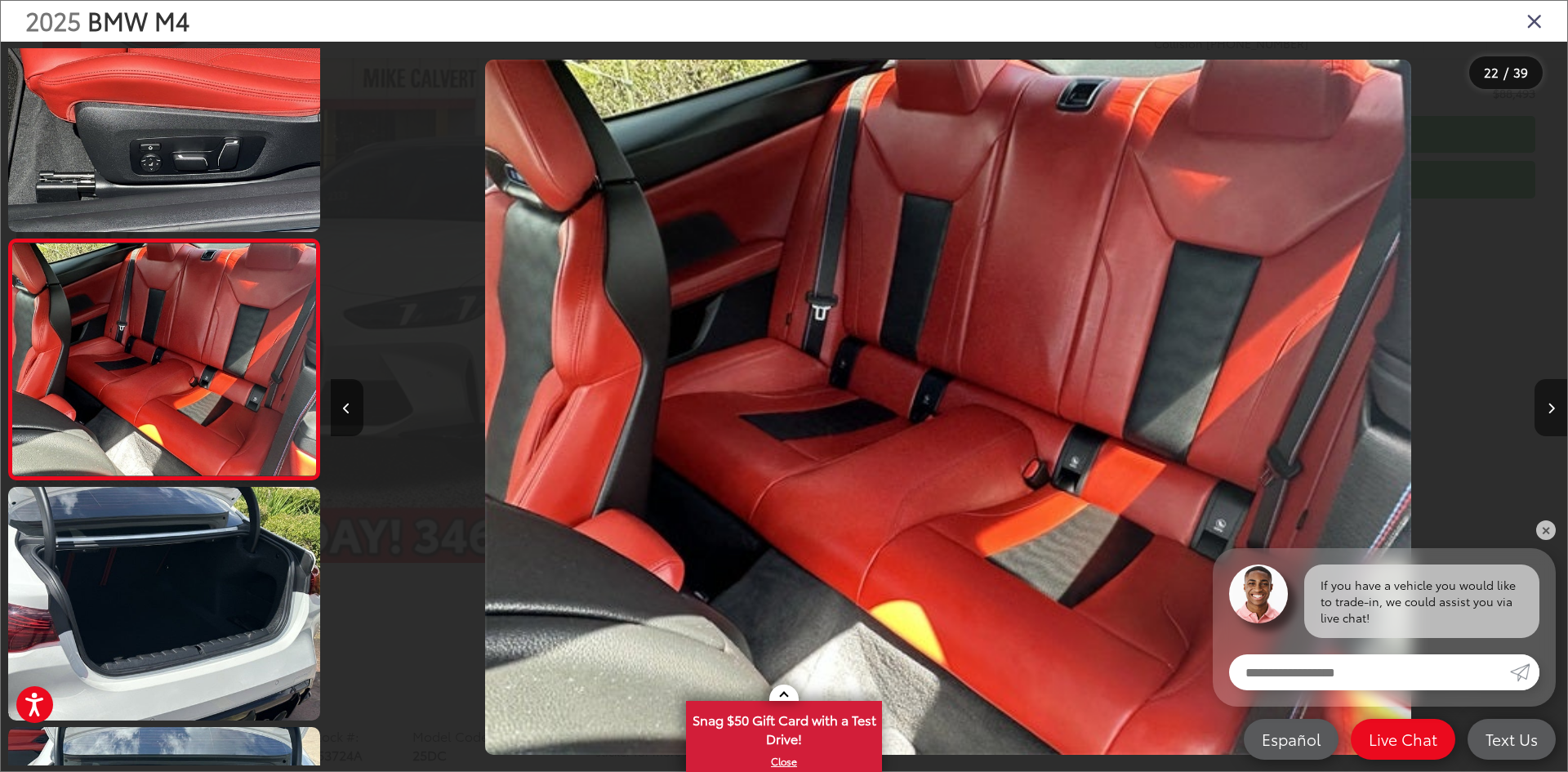
click at [1544, 401] on button "Next image" at bounding box center [1551, 408] width 33 height 57
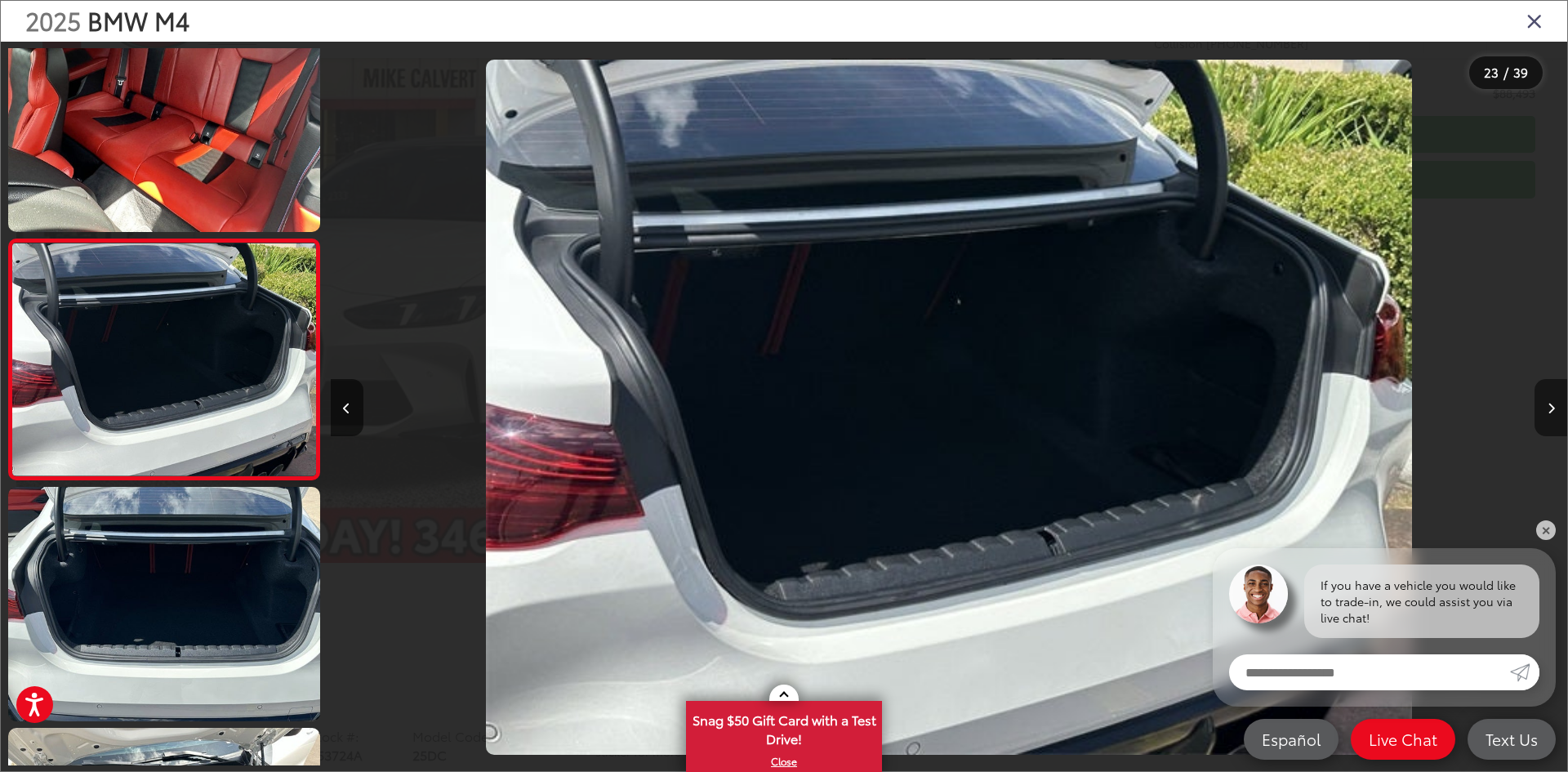
click at [1544, 401] on button "Next image" at bounding box center [1551, 408] width 33 height 57
